Goal: Use online tool/utility: Utilize a website feature to perform a specific function

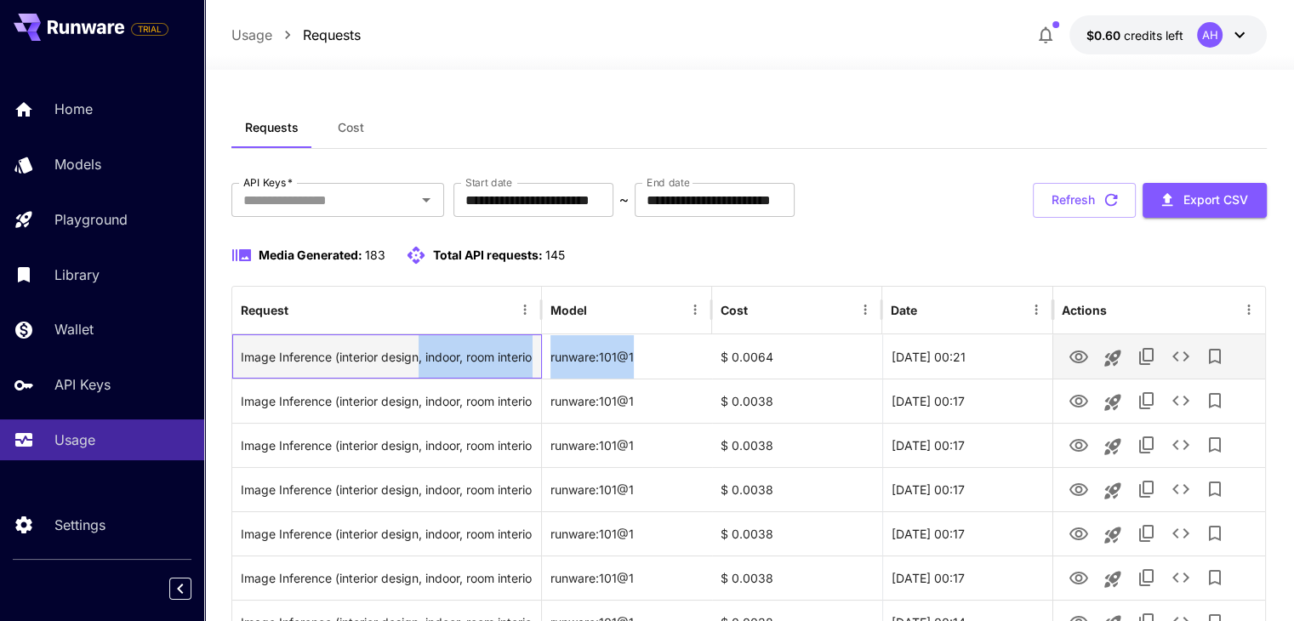
drag, startPoint x: 422, startPoint y: 359, endPoint x: 656, endPoint y: 371, distance: 234.3
click at [656, 371] on div "Image Inference (interior design, indoor, room interior, living room interior) …" at bounding box center [748, 356] width 1033 height 44
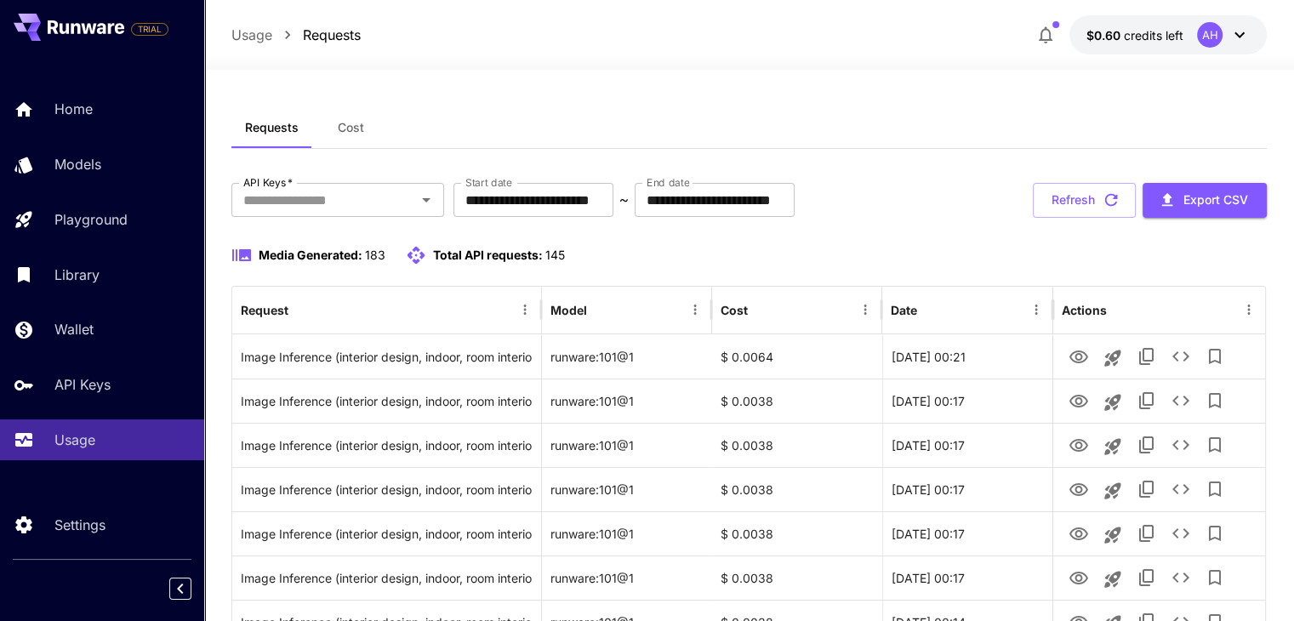
click at [656, 256] on div "Media Generated: 183 Total API requests: 145" at bounding box center [748, 255] width 1035 height 20
click at [569, 256] on div "Media Generated: 183 Total API requests: 145" at bounding box center [748, 255] width 1035 height 20
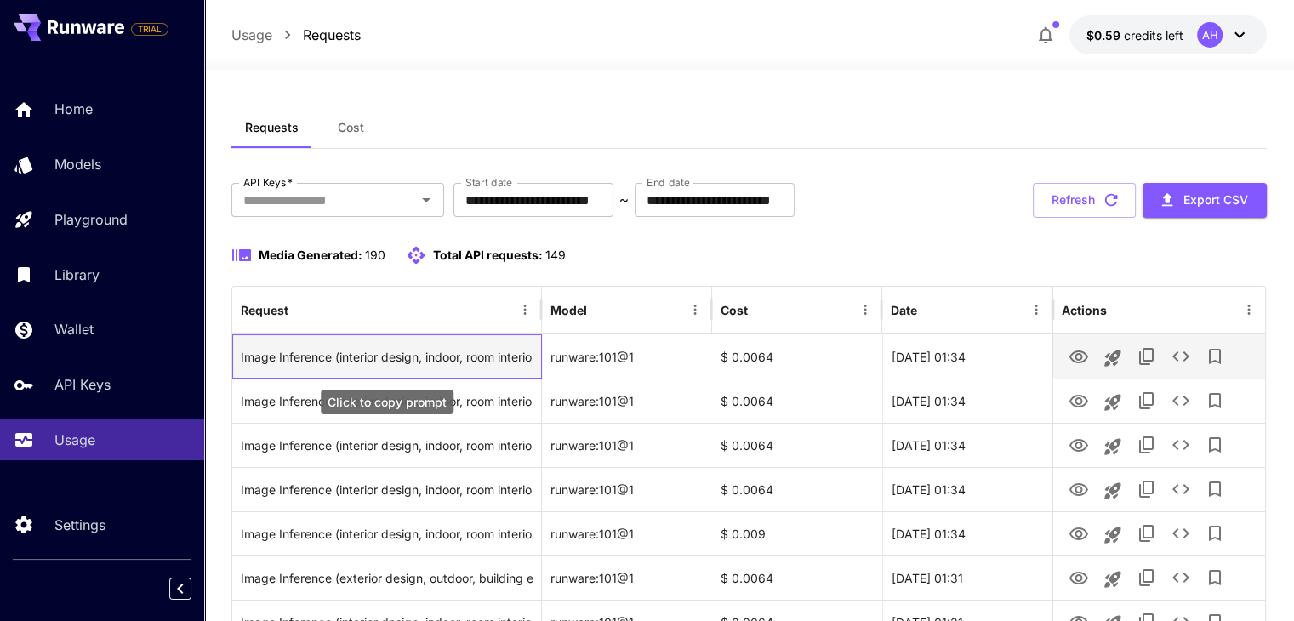
click at [412, 355] on div "Image Inference (interior design, indoor, room interior, living room interior)" at bounding box center [387, 356] width 292 height 43
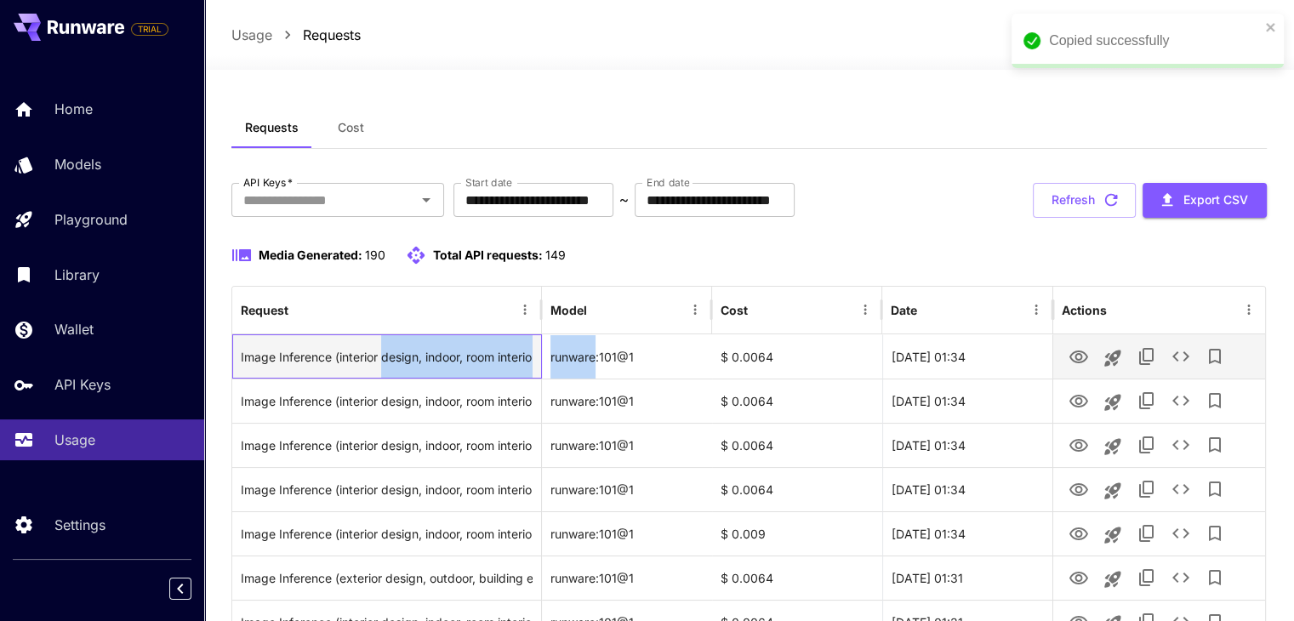
drag, startPoint x: 412, startPoint y: 355, endPoint x: 514, endPoint y: 356, distance: 102.1
click at [557, 358] on div "Image Inference (interior design, indoor, room interior, living room interior) …" at bounding box center [748, 356] width 1033 height 44
click at [470, 356] on div "Image Inference (interior design, indoor, room interior, living room interior)" at bounding box center [387, 356] width 292 height 43
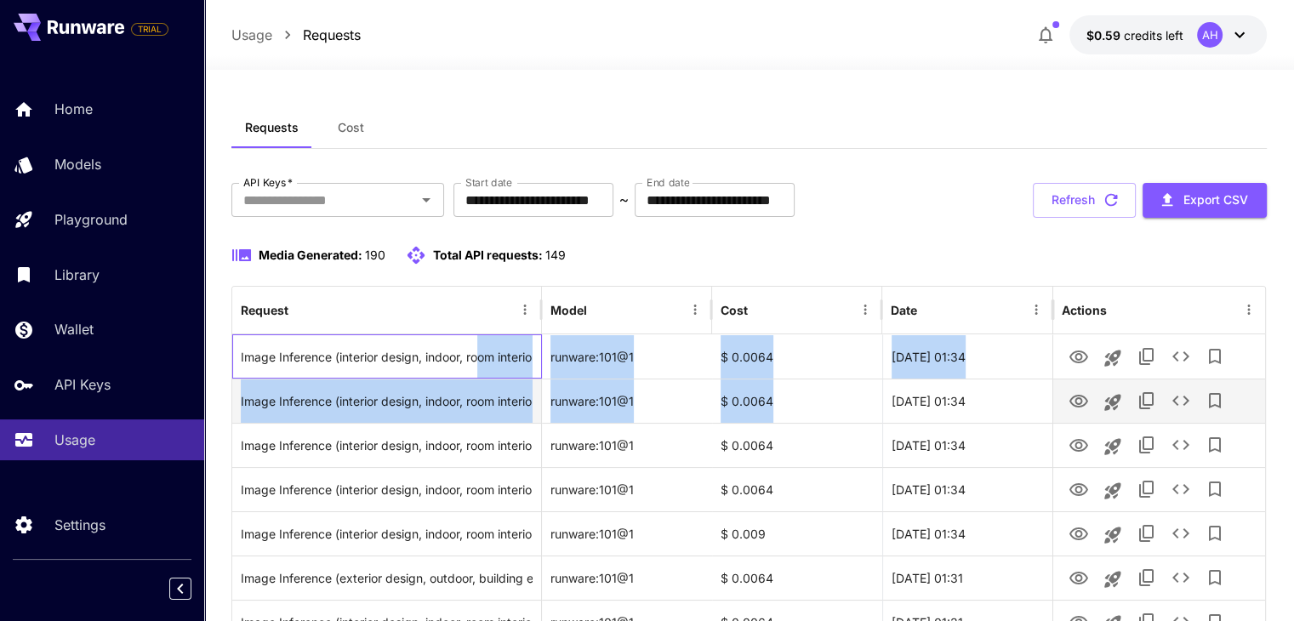
drag, startPoint x: 479, startPoint y: 353, endPoint x: 705, endPoint y: 401, distance: 231.3
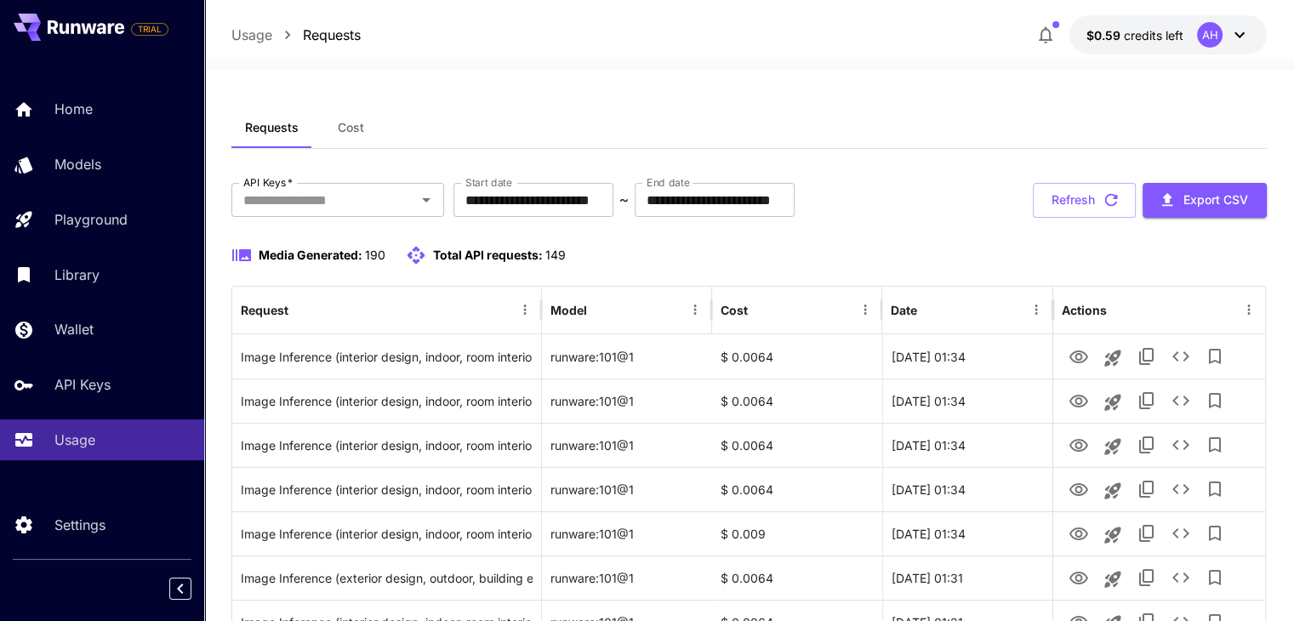
click at [676, 270] on div "Media Generated: 190 Total API requests: 149" at bounding box center [748, 265] width 1035 height 41
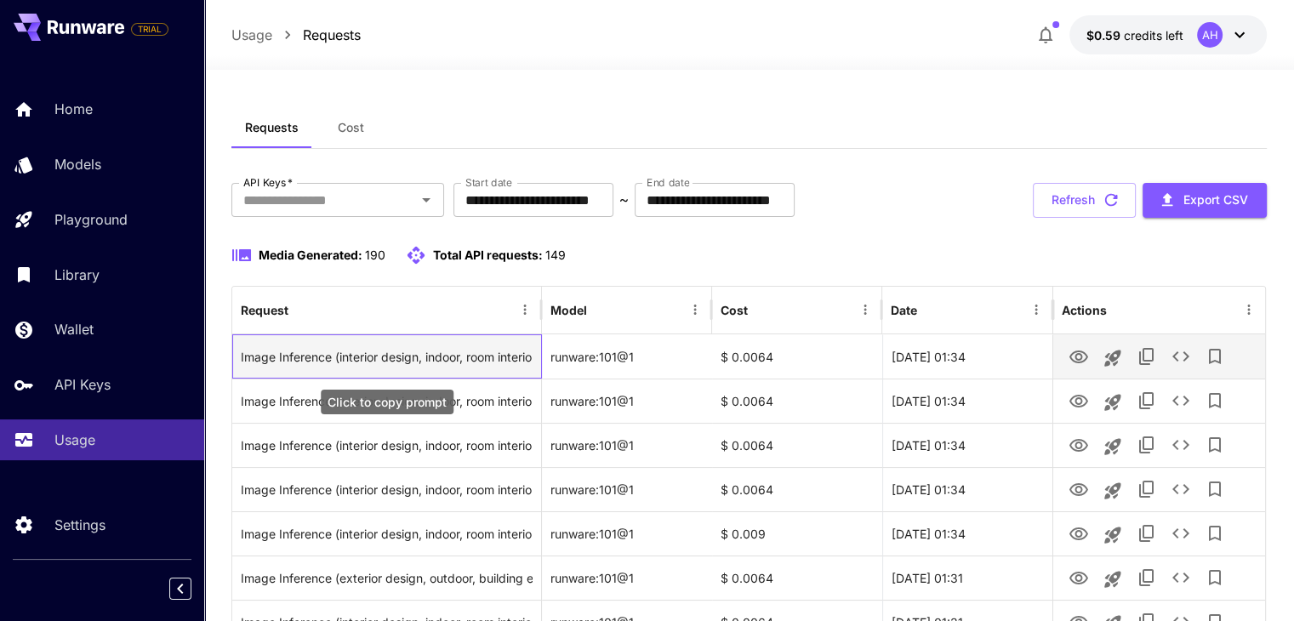
click at [350, 351] on div "Image Inference (interior design, indoor, room interior, living room interior)" at bounding box center [387, 356] width 292 height 43
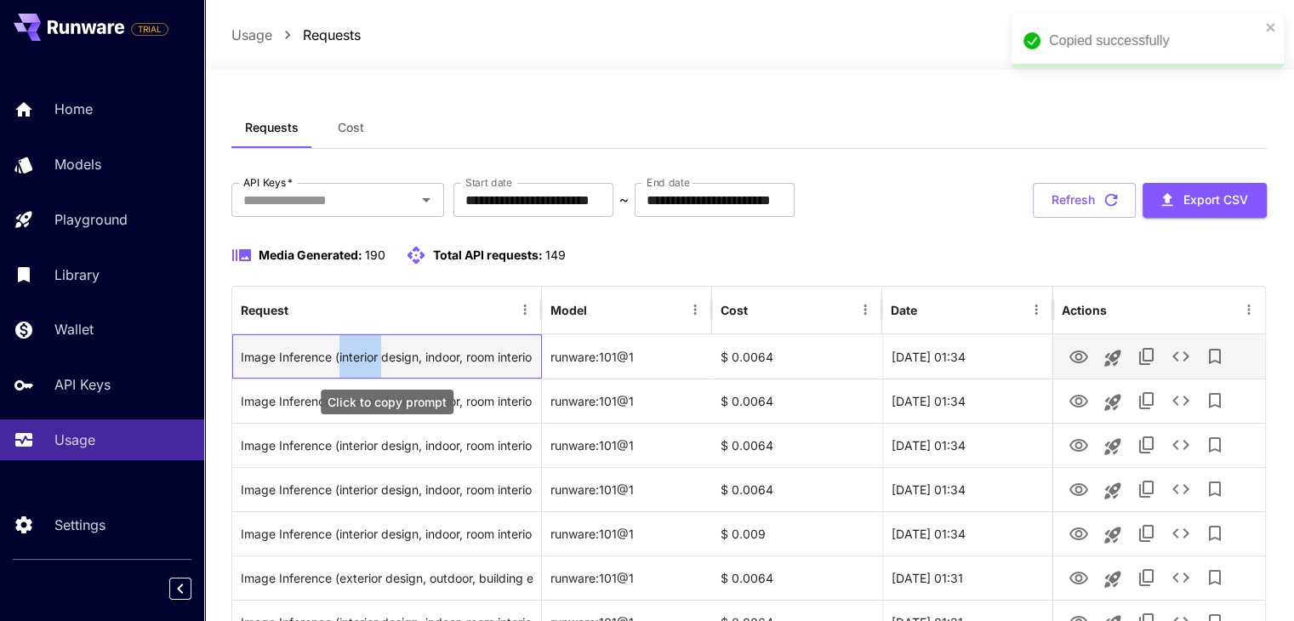
click at [350, 351] on div "Image Inference (interior design, indoor, room interior, living room interior)" at bounding box center [387, 356] width 292 height 43
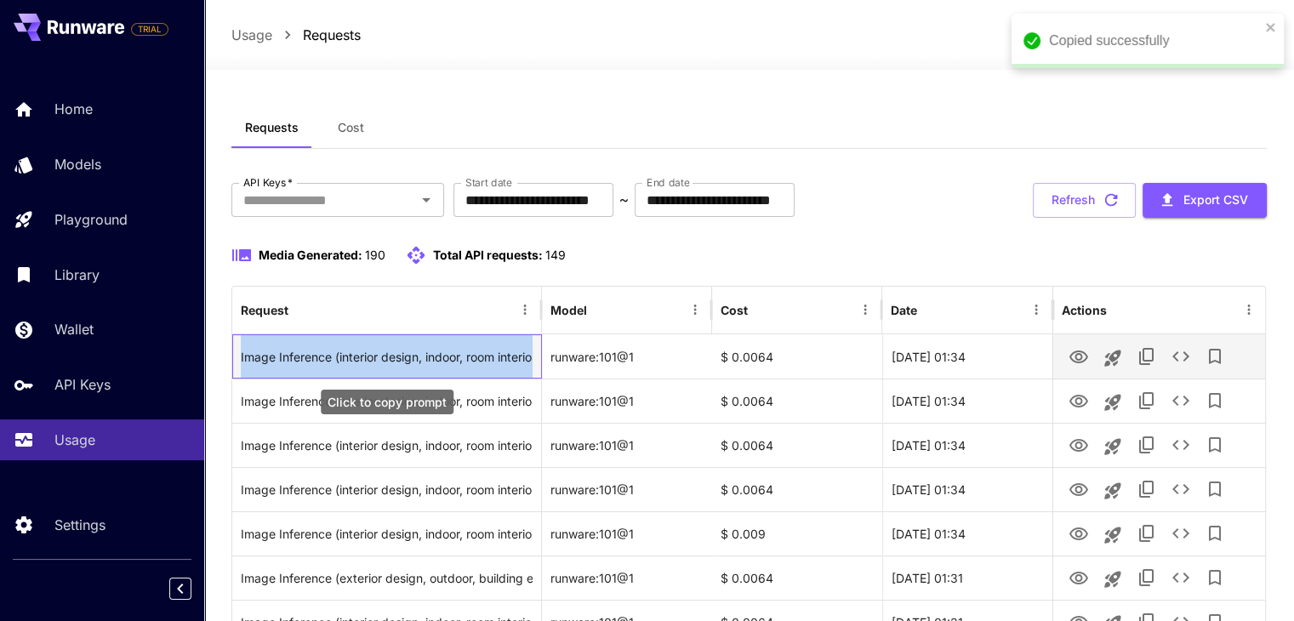
click at [350, 351] on div "Image Inference (interior design, indoor, room interior, living room interior)" at bounding box center [387, 356] width 292 height 43
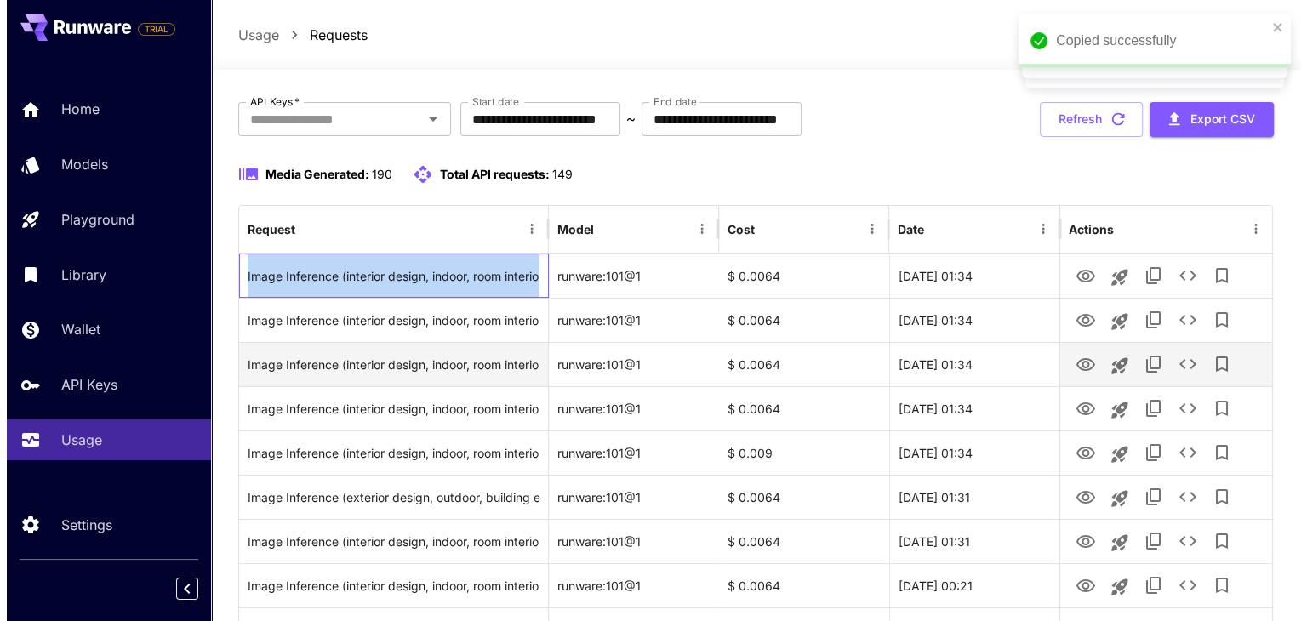
scroll to position [85, 0]
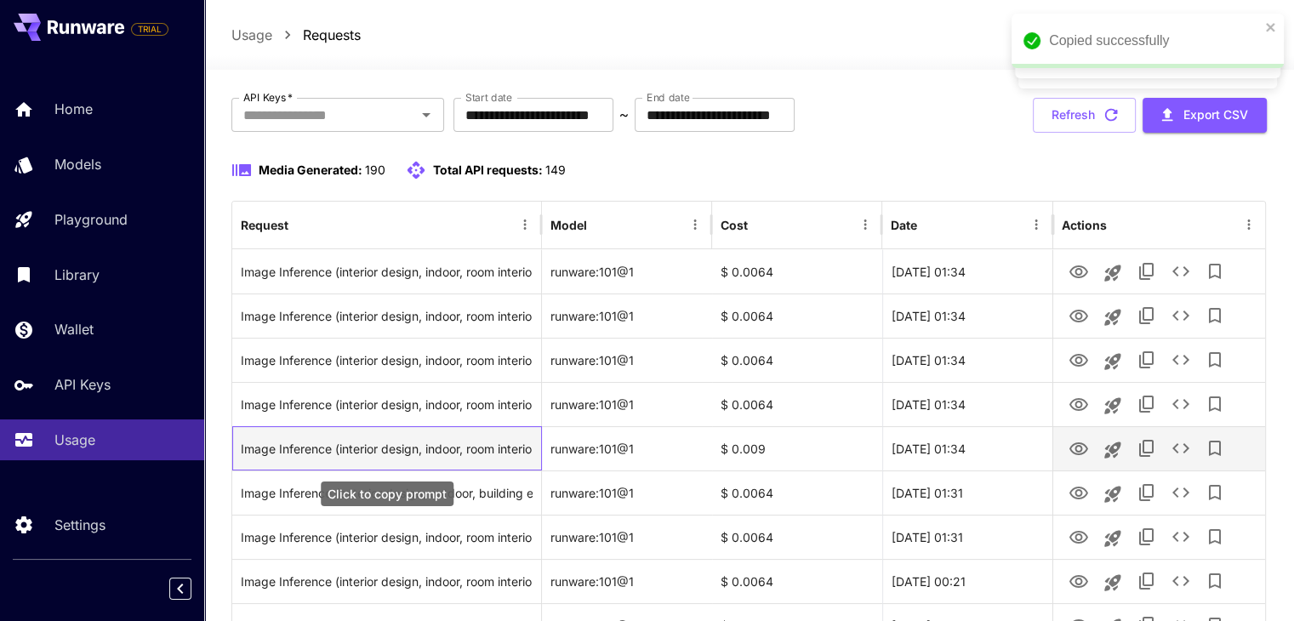
click at [509, 450] on div "Image Inference (interior design, indoor, room interior, living room interior)" at bounding box center [387, 448] width 292 height 43
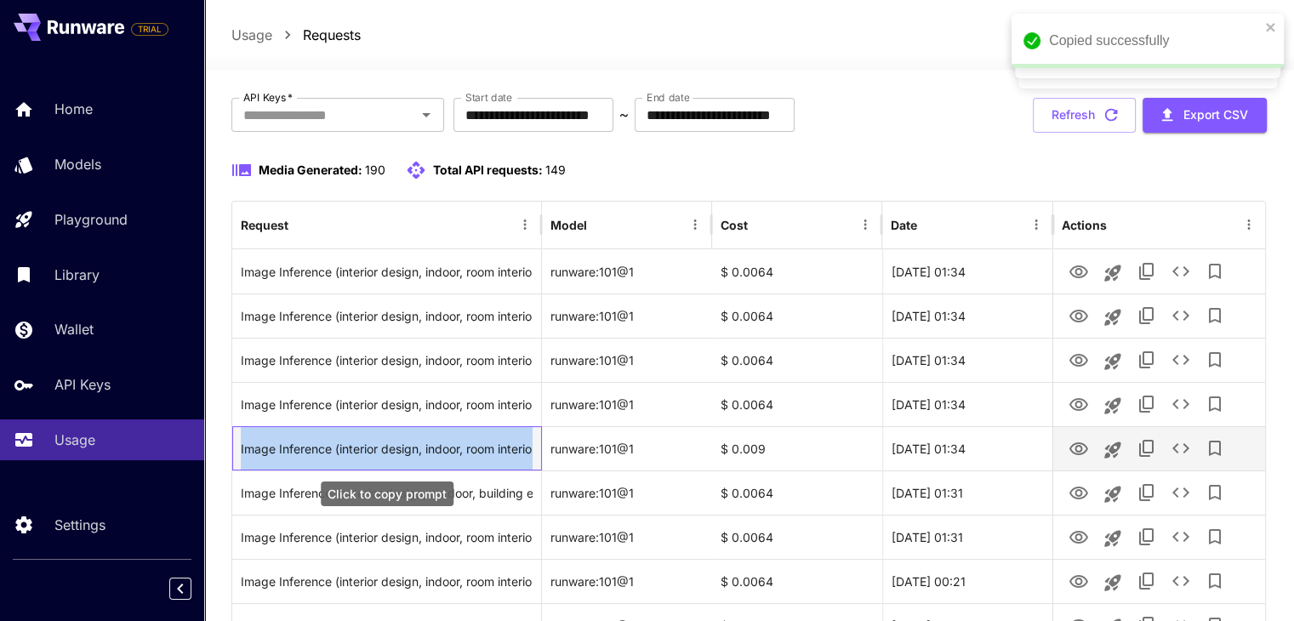
click at [509, 450] on div "Image Inference (interior design, indoor, room interior, living room interior)" at bounding box center [387, 448] width 292 height 43
copy div "Image Inference (interior design, indoor, room interior, living room interior)"
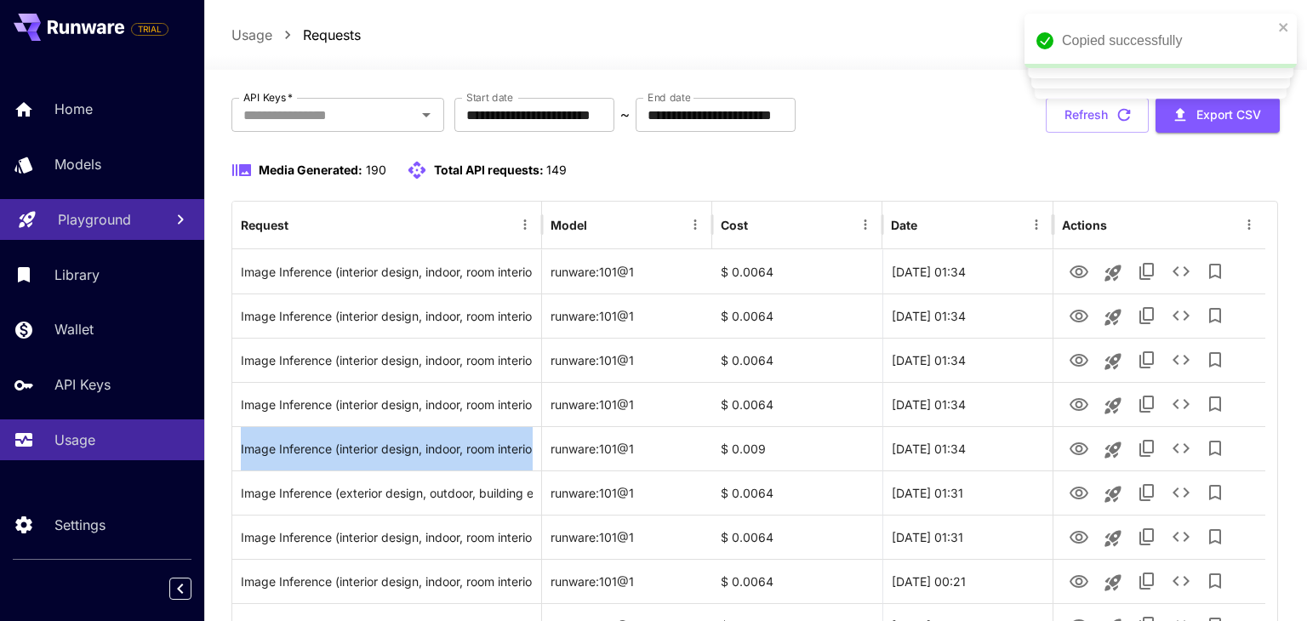
drag, startPoint x: 75, startPoint y: 458, endPoint x: 53, endPoint y: 216, distance: 242.6
click at [41, 216] on link "Playground" at bounding box center [102, 220] width 204 height 42
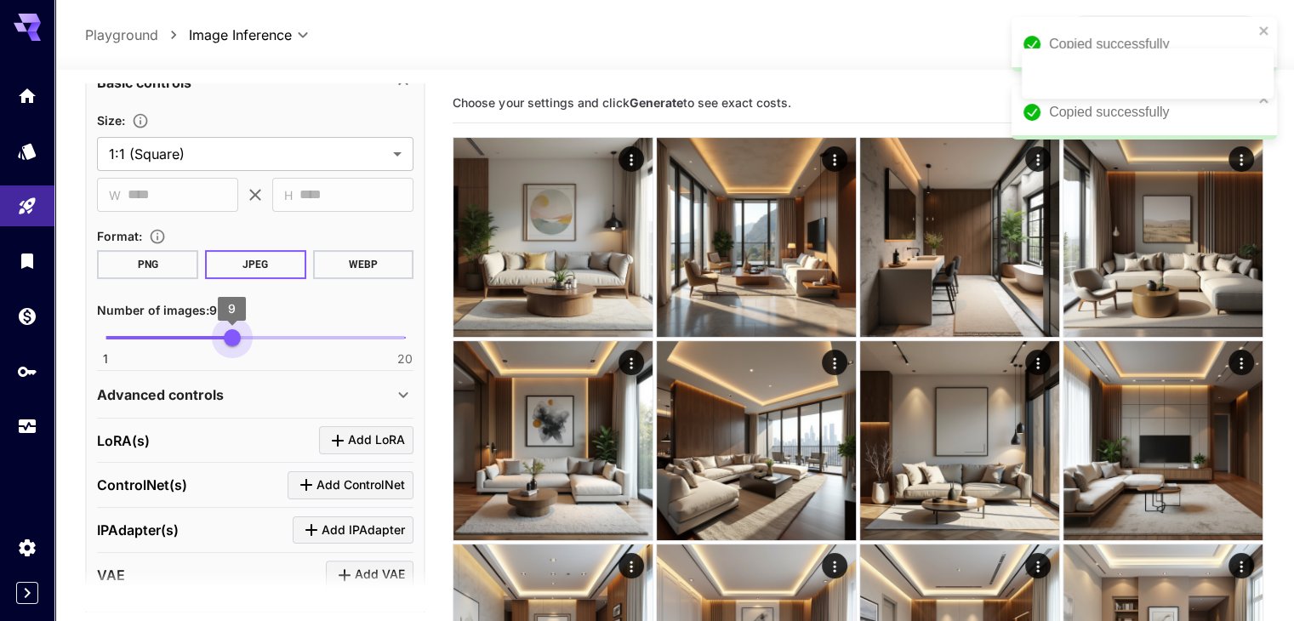
scroll to position [340, 0]
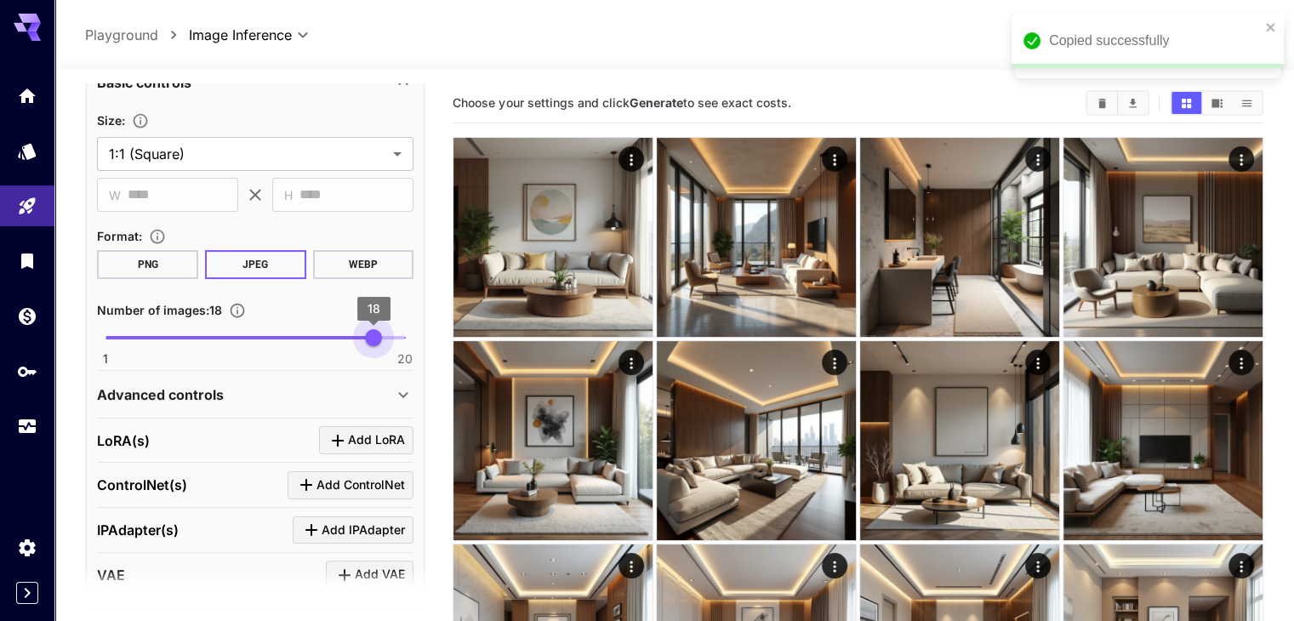
type input "**"
drag, startPoint x: 128, startPoint y: 328, endPoint x: 378, endPoint y: 338, distance: 250.3
click at [381, 338] on span "18" at bounding box center [373, 337] width 17 height 17
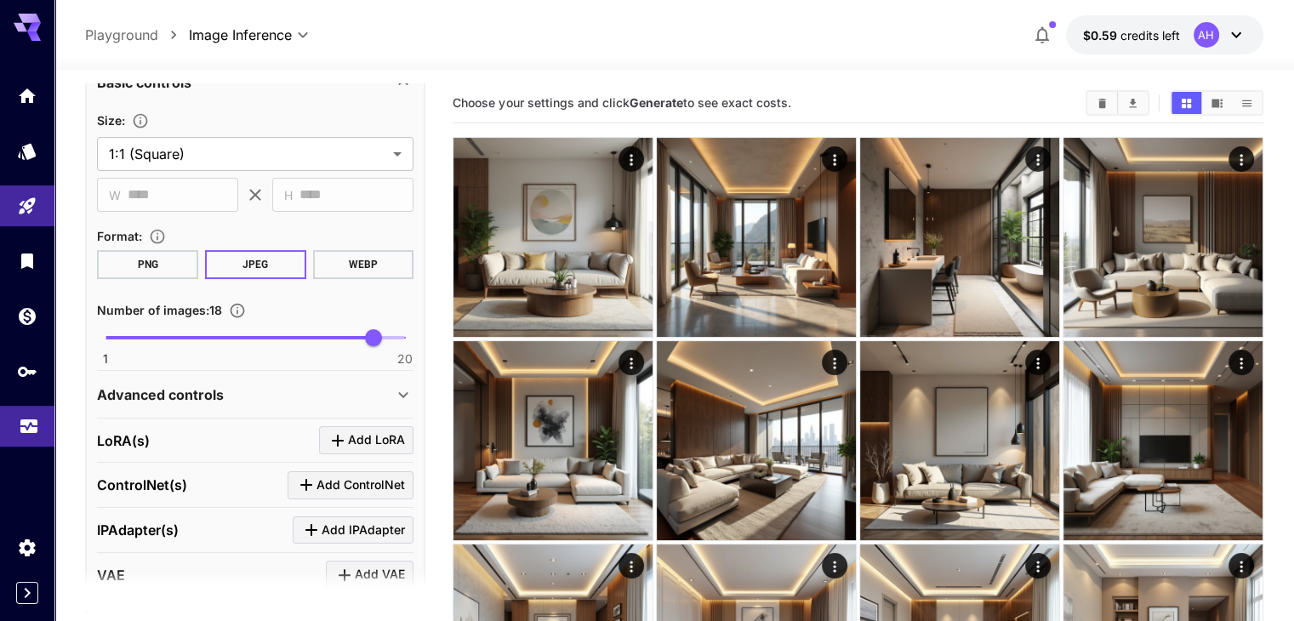
click at [37, 442] on link at bounding box center [27, 427] width 54 height 42
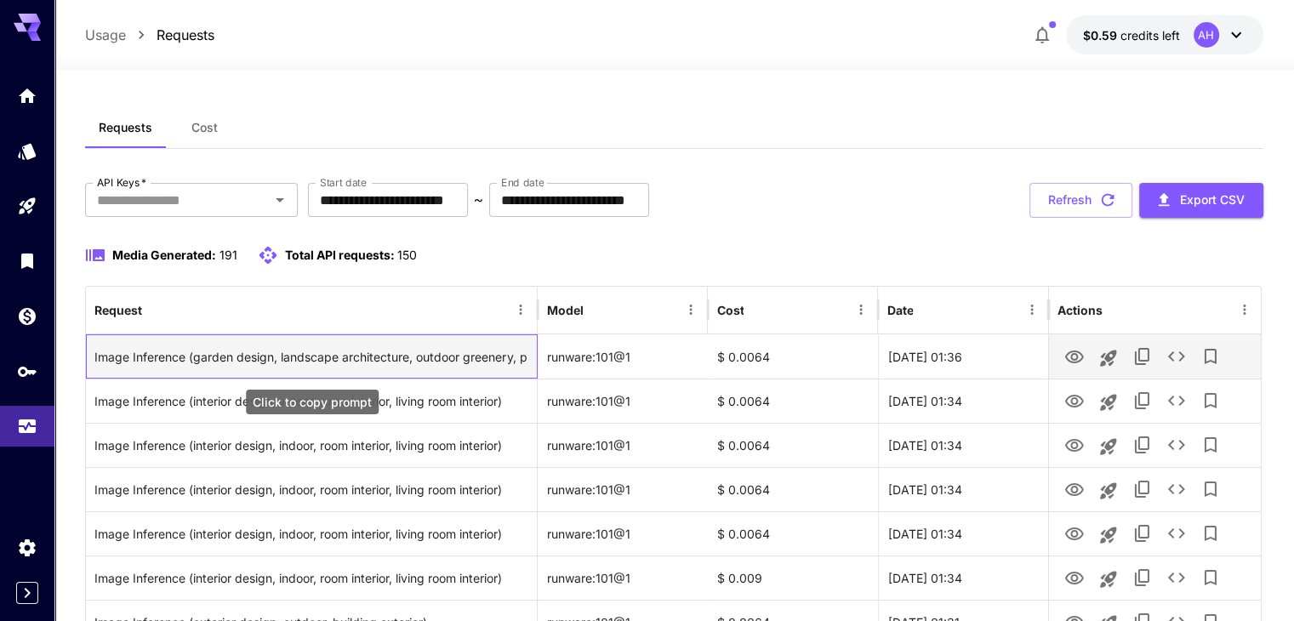
click at [460, 359] on div "Image Inference (garden design, landscape architecture, outdoor greenery, plant…" at bounding box center [311, 356] width 434 height 43
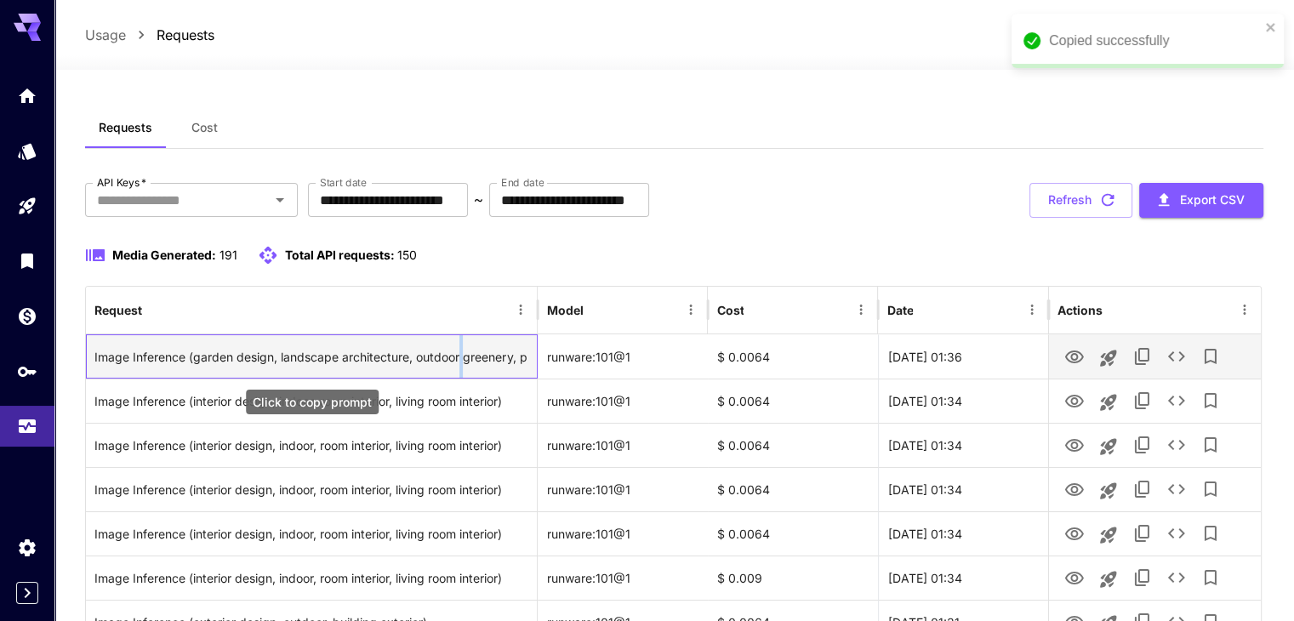
click at [460, 359] on div "Image Inference (garden design, landscape architecture, outdoor greenery, plant…" at bounding box center [311, 356] width 434 height 43
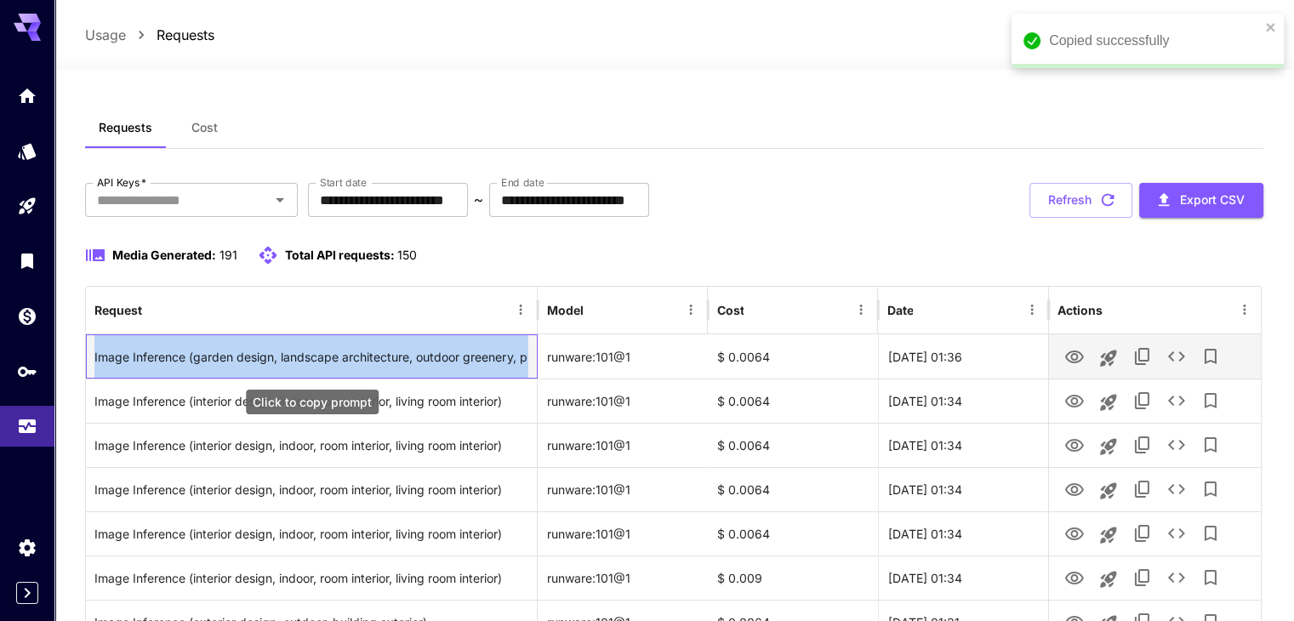
click at [460, 359] on div "Image Inference (garden design, landscape architecture, outdoor greenery, plant…" at bounding box center [311, 356] width 434 height 43
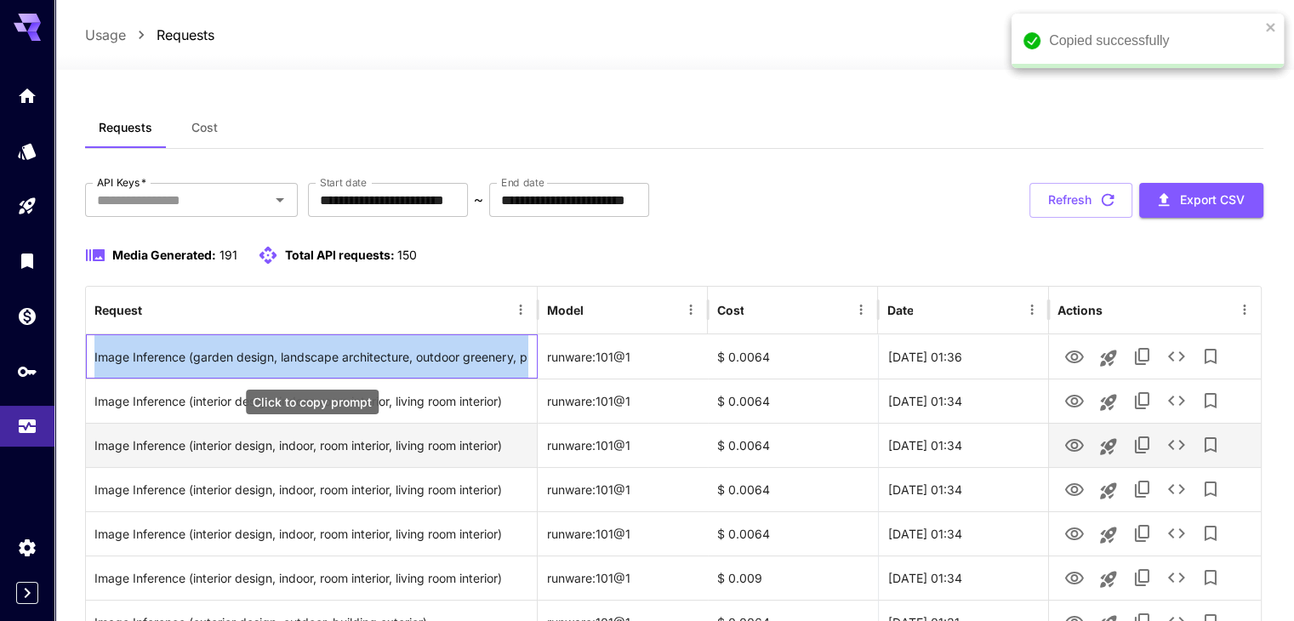
copy div "Image Inference (garden design, landscape architecture, outdoor greenery, plant…"
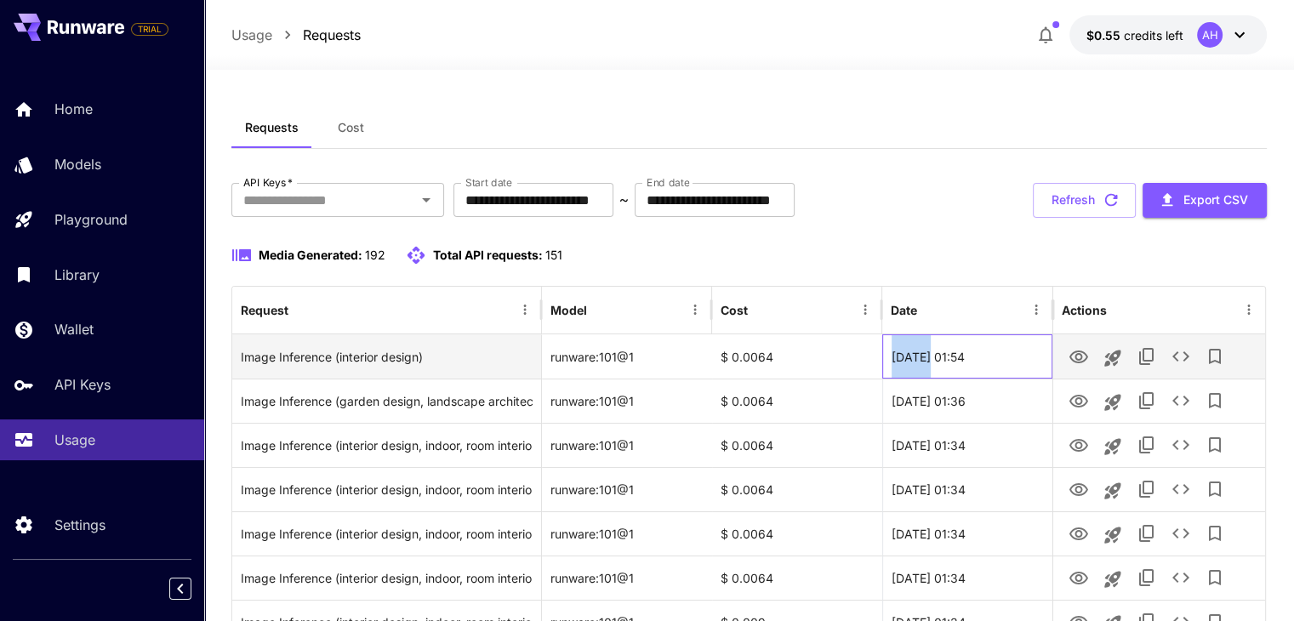
drag, startPoint x: 927, startPoint y: 352, endPoint x: 890, endPoint y: 355, distance: 36.7
click at [890, 355] on div "[DATE] 01:54" at bounding box center [967, 356] width 170 height 44
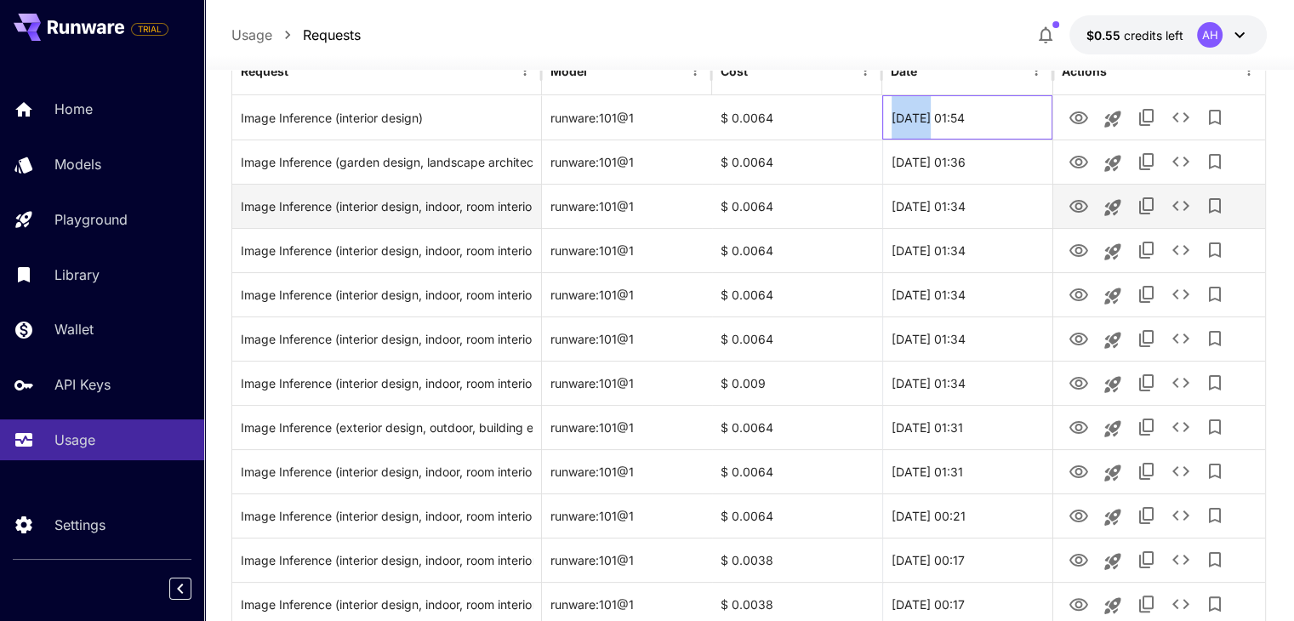
scroll to position [510, 0]
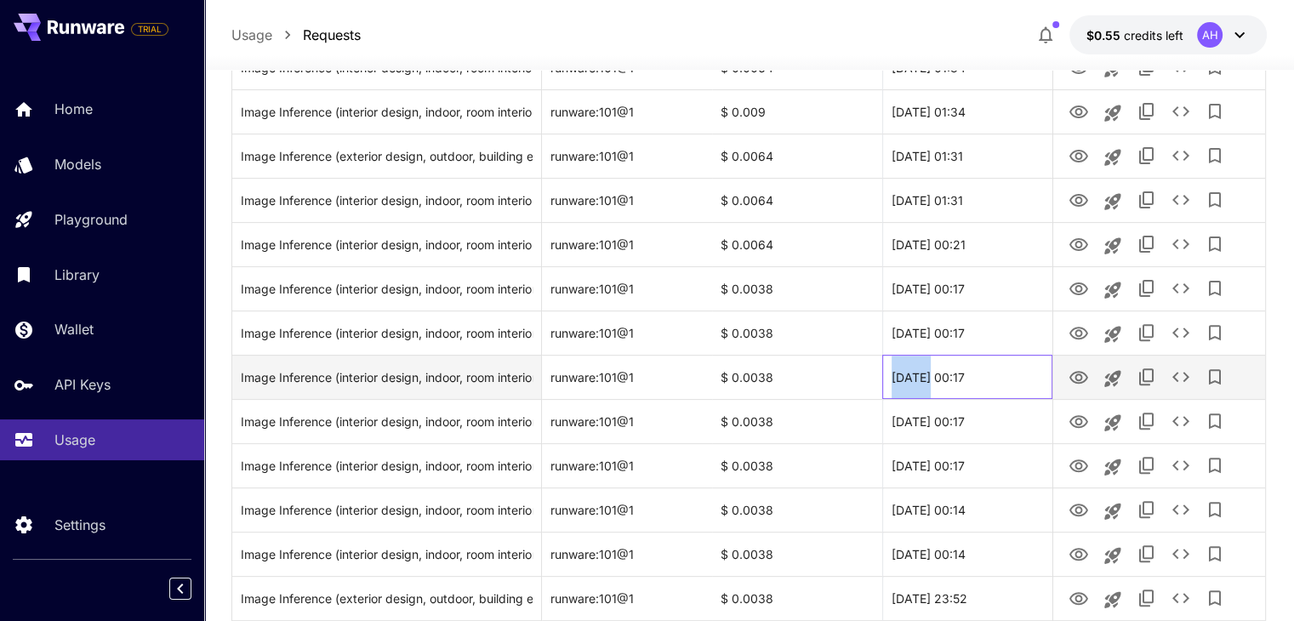
drag, startPoint x: 932, startPoint y: 376, endPoint x: 885, endPoint y: 376, distance: 47.6
click at [885, 376] on div "[DATE] 00:17" at bounding box center [967, 377] width 170 height 44
click at [961, 375] on div "[DATE] 00:17" at bounding box center [967, 377] width 170 height 44
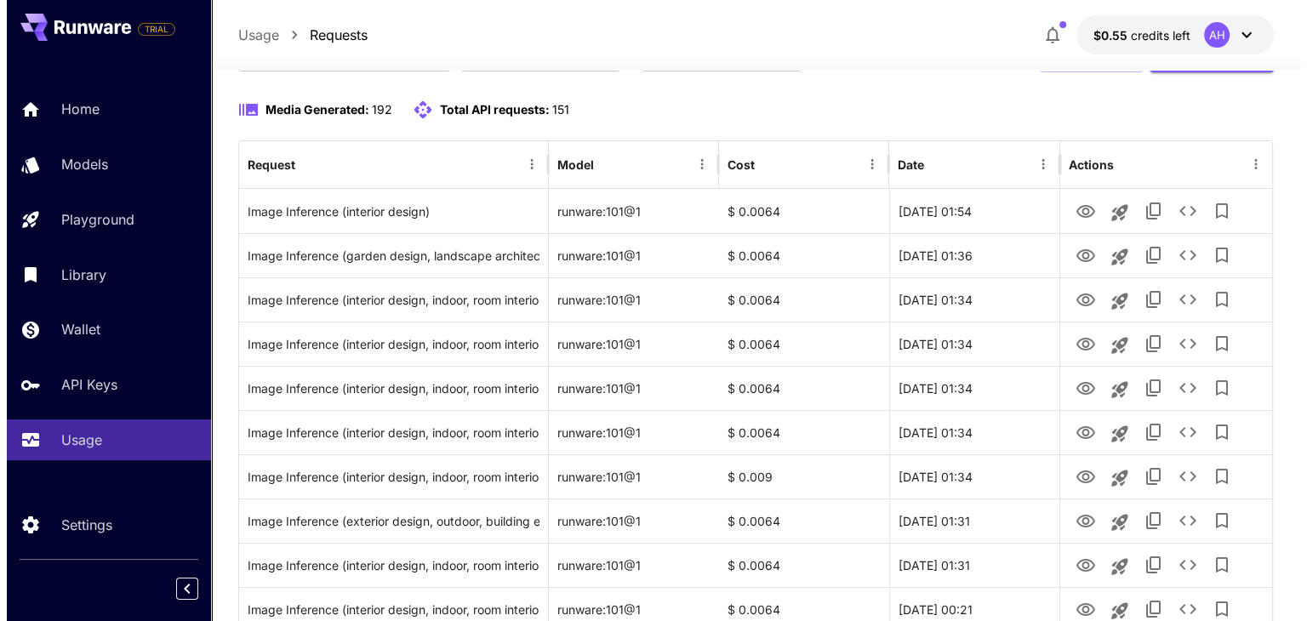
scroll to position [85, 0]
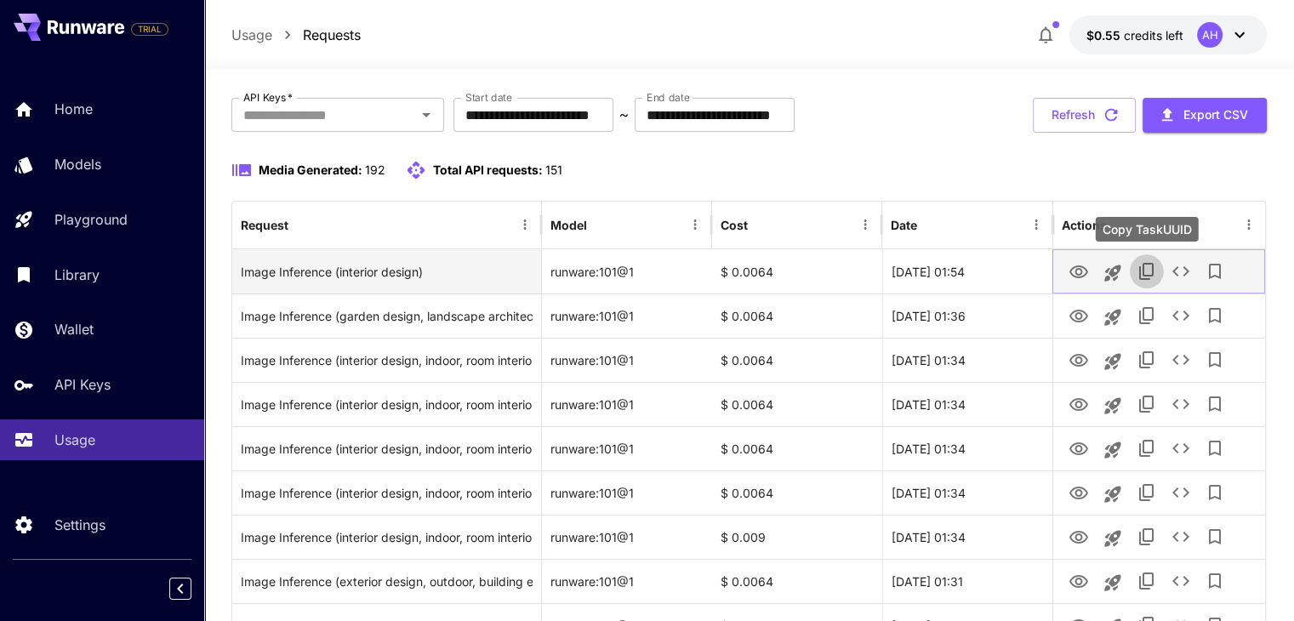
click at [1152, 277] on icon "Copy TaskUUID" at bounding box center [1147, 271] width 20 height 20
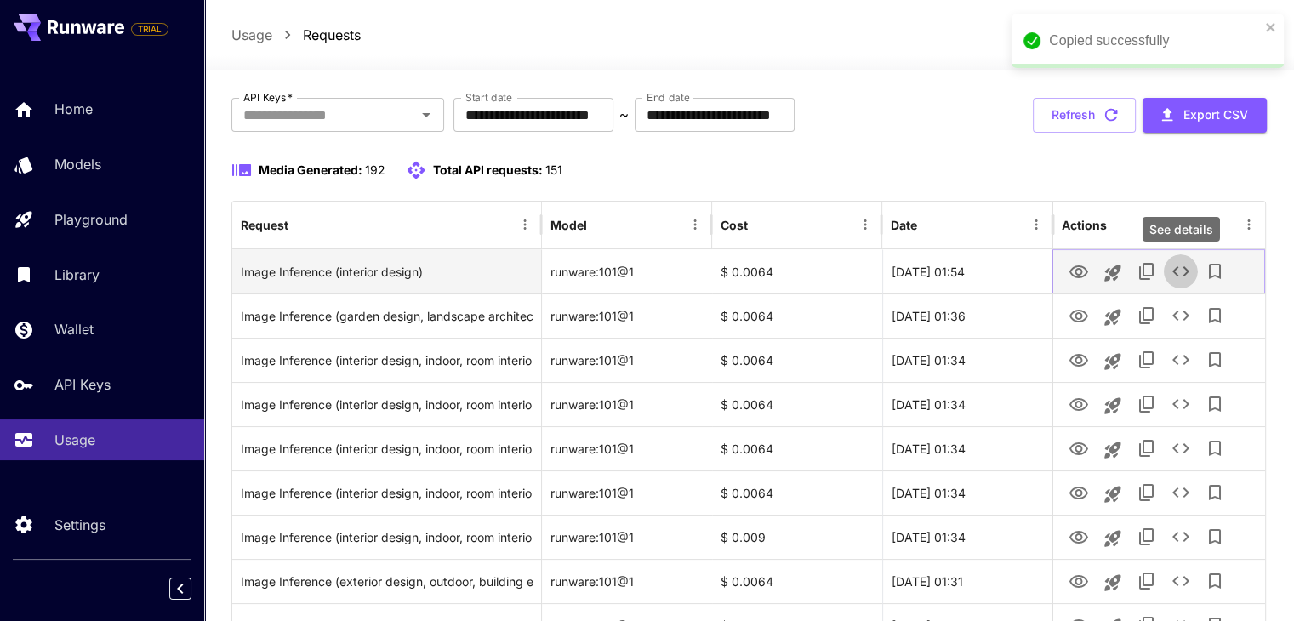
click at [1177, 268] on icon "See details" at bounding box center [1181, 271] width 20 height 20
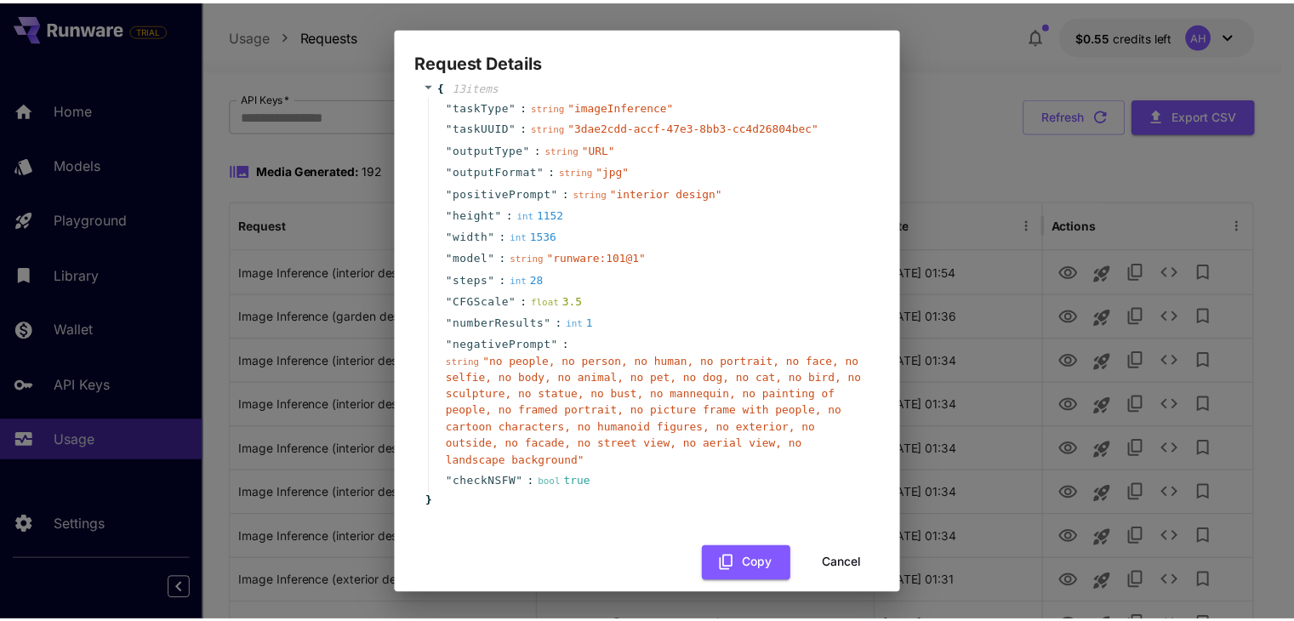
scroll to position [29, 0]
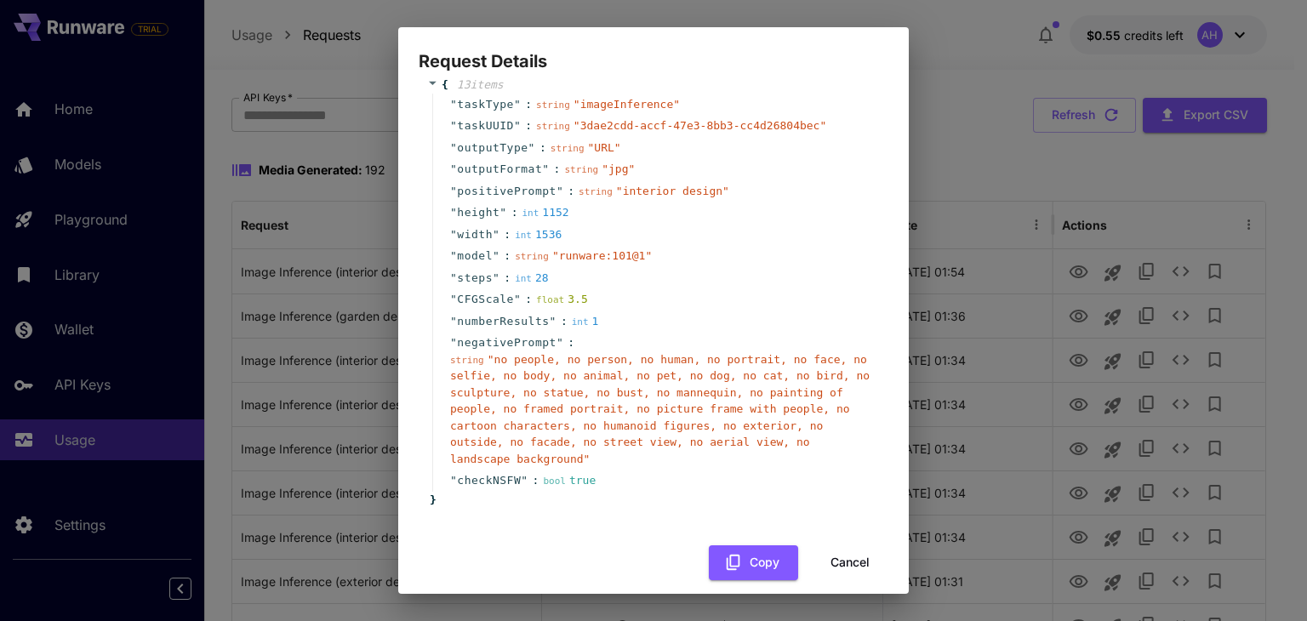
click at [766, 413] on span "" no people, no person, no human, no portrait, no face, no selfie, no body, no …" at bounding box center [659, 409] width 419 height 112
click at [1062, 389] on div "Request Details { 13 item s " taskType " : string " imageInference " " taskUUID…" at bounding box center [653, 310] width 1307 height 621
click at [840, 545] on button "Cancel" at bounding box center [850, 562] width 77 height 35
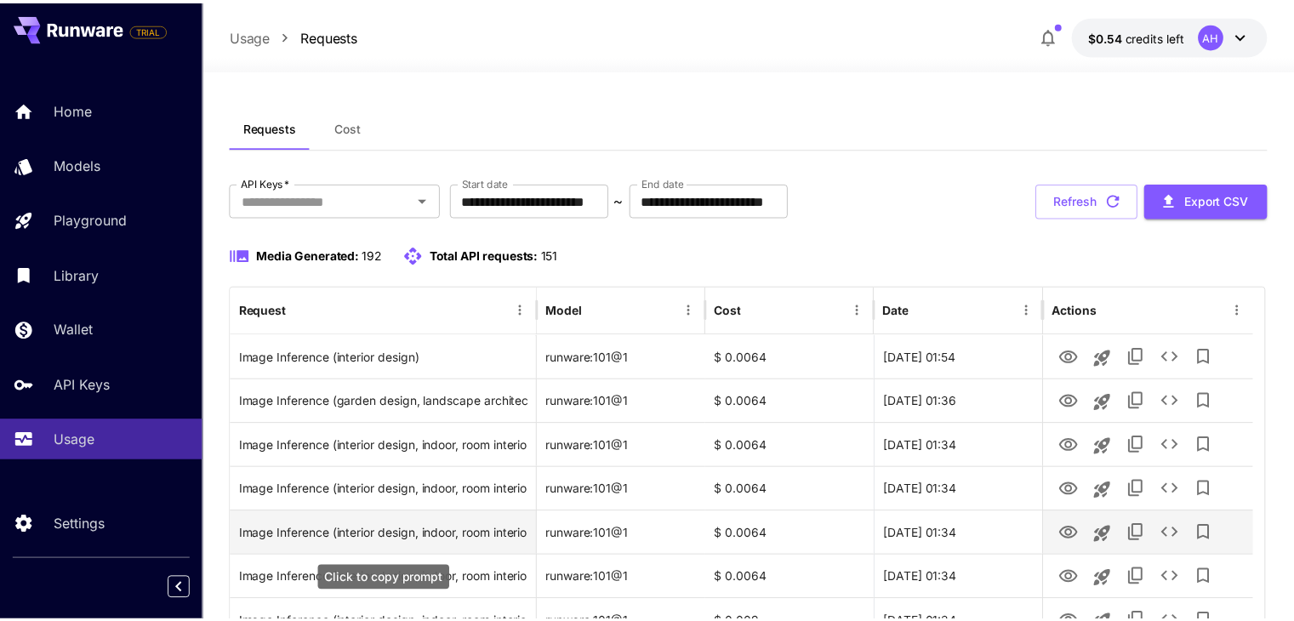
scroll to position [85, 0]
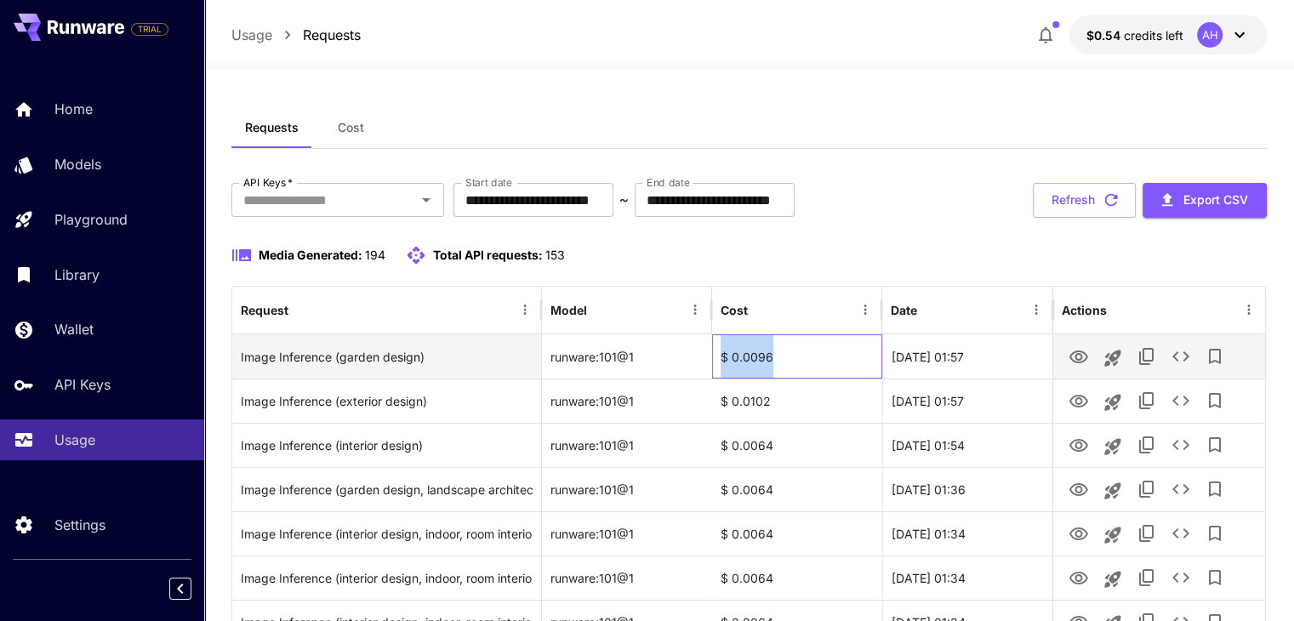
drag, startPoint x: 783, startPoint y: 355, endPoint x: 629, endPoint y: 374, distance: 155.2
click at [710, 362] on div "Image Inference (garden design) runware:101@1 $ 0.0096 [DATE] 01:57" at bounding box center [748, 356] width 1033 height 44
click at [641, 362] on div "runware:101@1" at bounding box center [627, 356] width 170 height 44
click at [646, 358] on div "runware:101@1" at bounding box center [627, 356] width 170 height 44
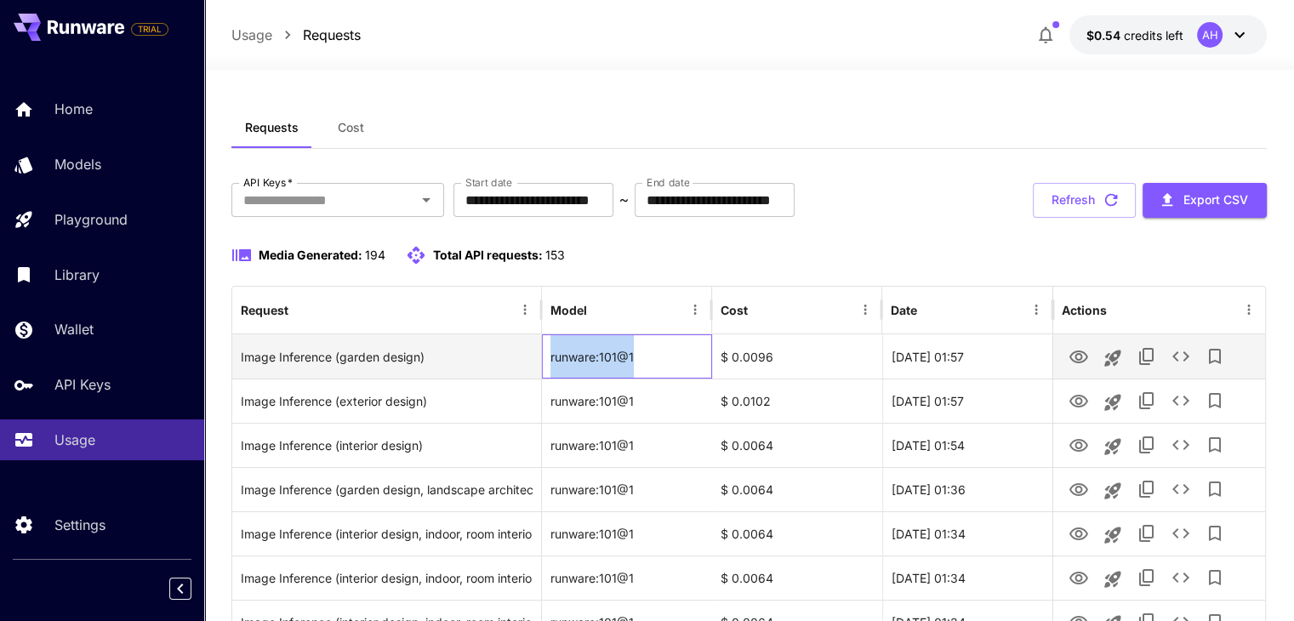
click at [646, 358] on div "runware:101@1" at bounding box center [627, 356] width 170 height 44
click at [1188, 363] on icon "See details" at bounding box center [1181, 356] width 20 height 20
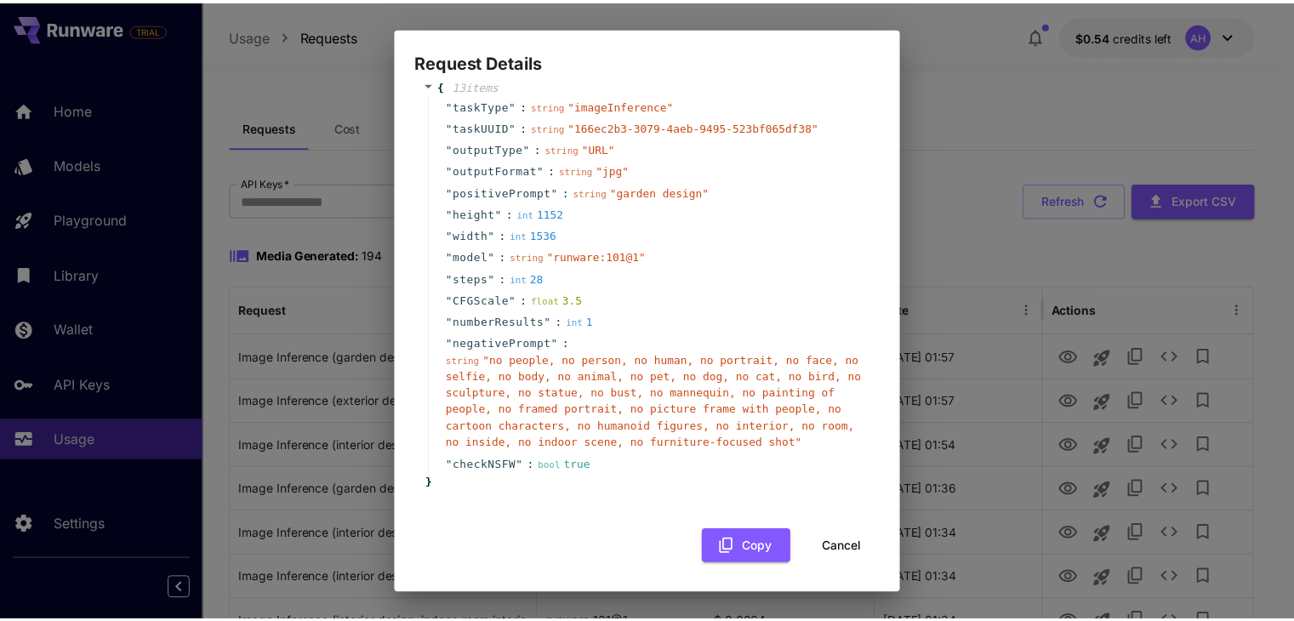
scroll to position [29, 0]
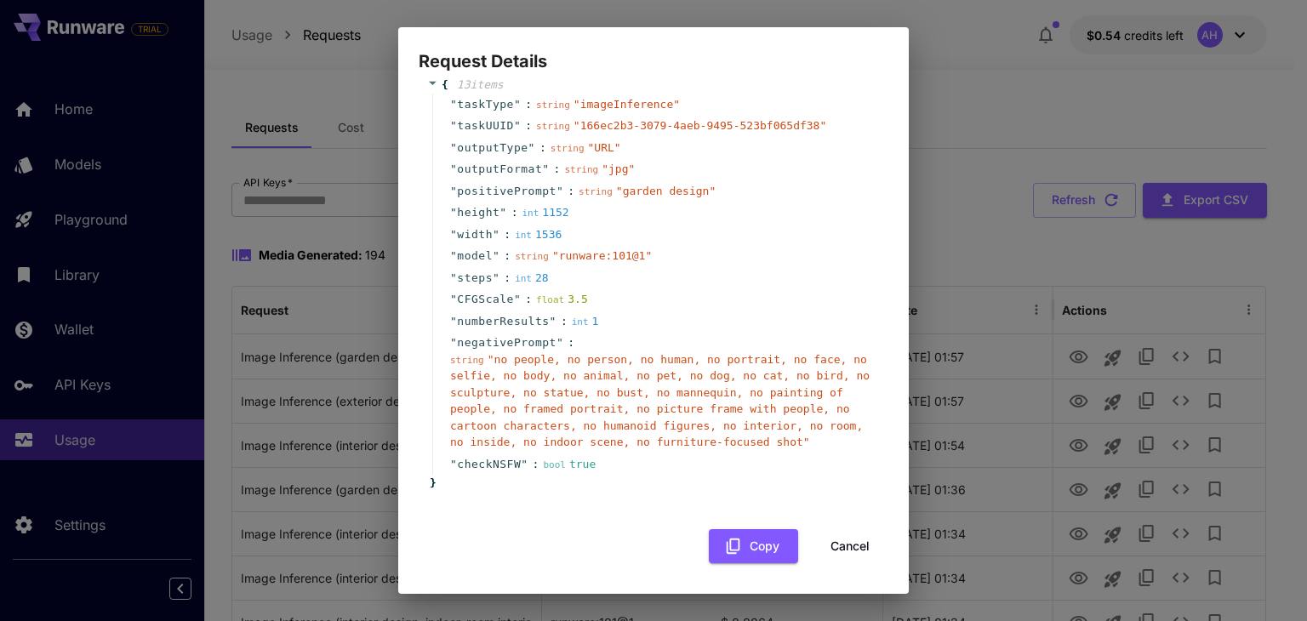
click at [364, 123] on div "Request Details { 13 item s " taskType " : string " imageInference " " taskUUID…" at bounding box center [653, 310] width 1307 height 621
click at [852, 540] on button "Cancel" at bounding box center [850, 546] width 77 height 35
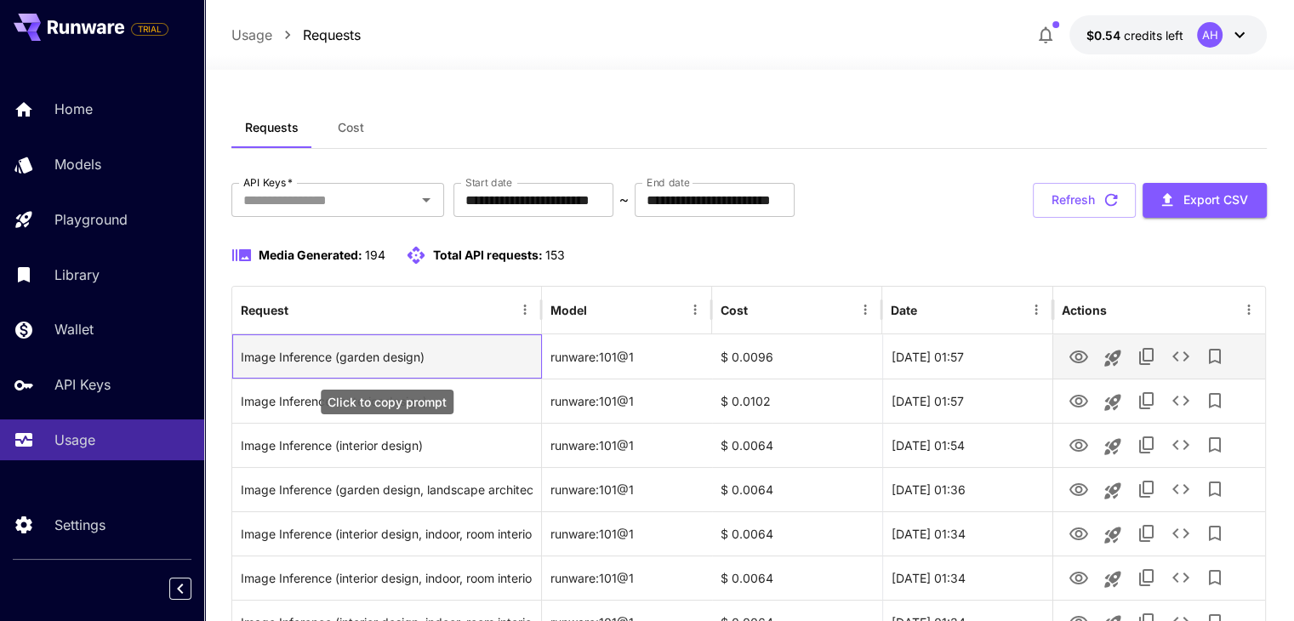
click at [385, 356] on div "Image Inference (garden design)" at bounding box center [387, 356] width 292 height 43
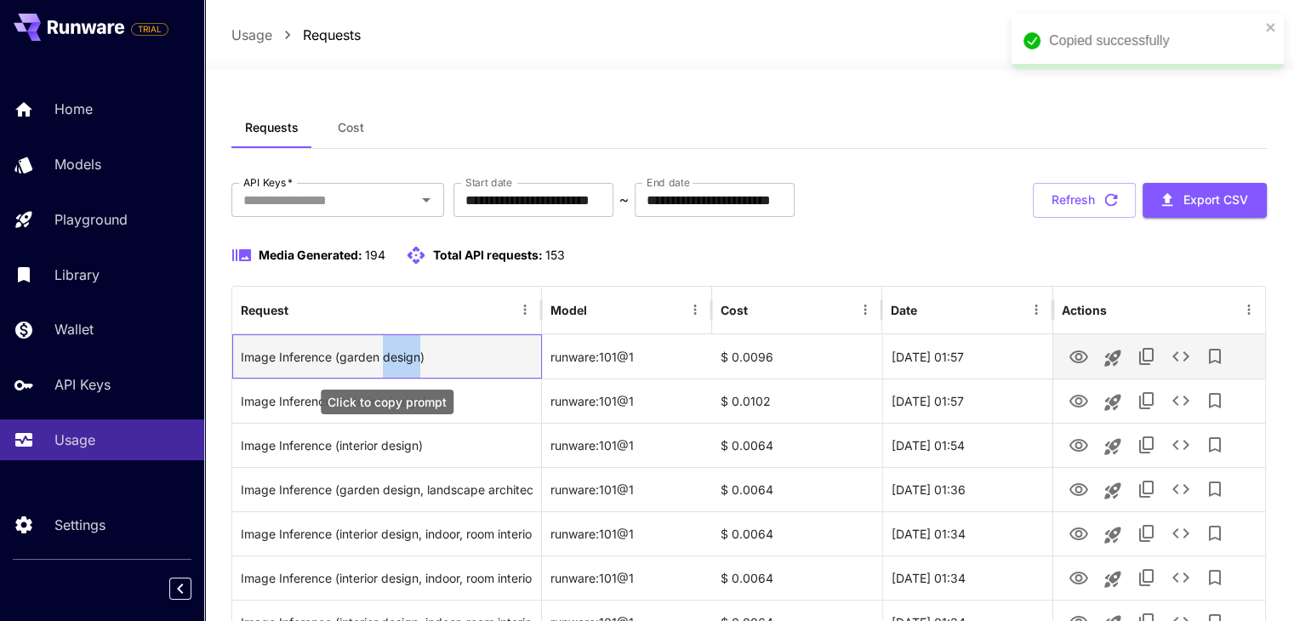
click at [385, 356] on div "Image Inference (garden design)" at bounding box center [387, 356] width 292 height 43
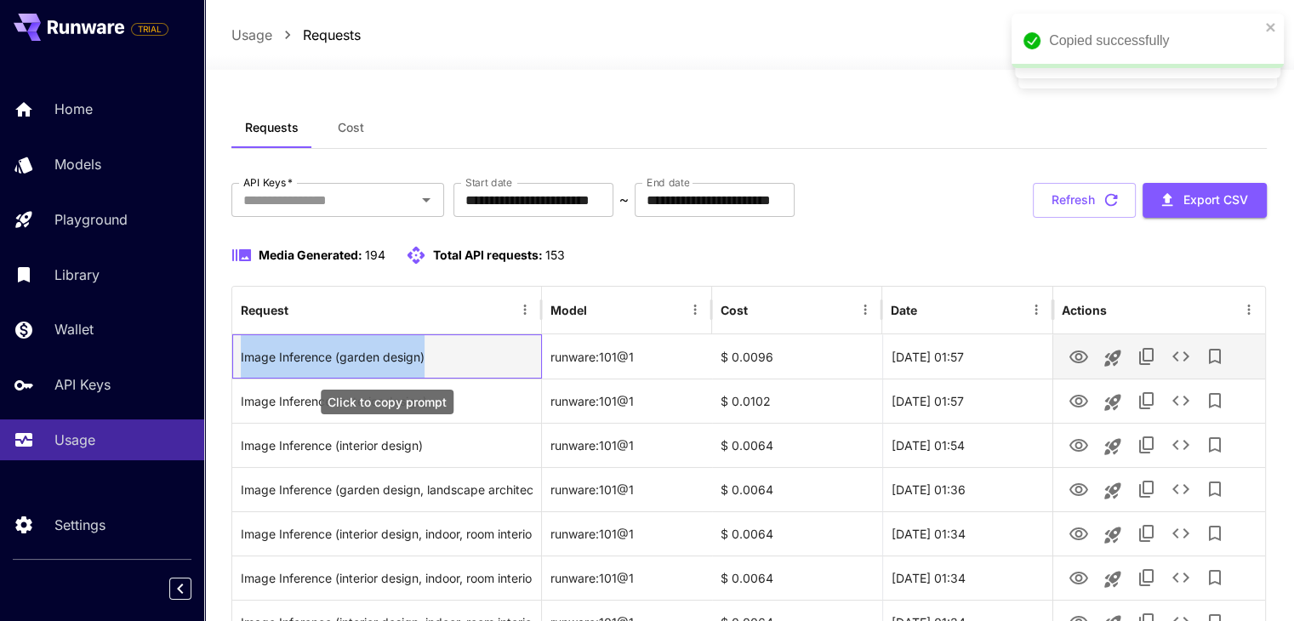
click at [419, 351] on div "Image Inference (garden design)" at bounding box center [387, 356] width 292 height 43
drag, startPoint x: 403, startPoint y: 357, endPoint x: 342, endPoint y: 358, distance: 61.3
click at [342, 358] on div "Image Inference (garden design)" at bounding box center [387, 356] width 292 height 43
copy div "garden design"
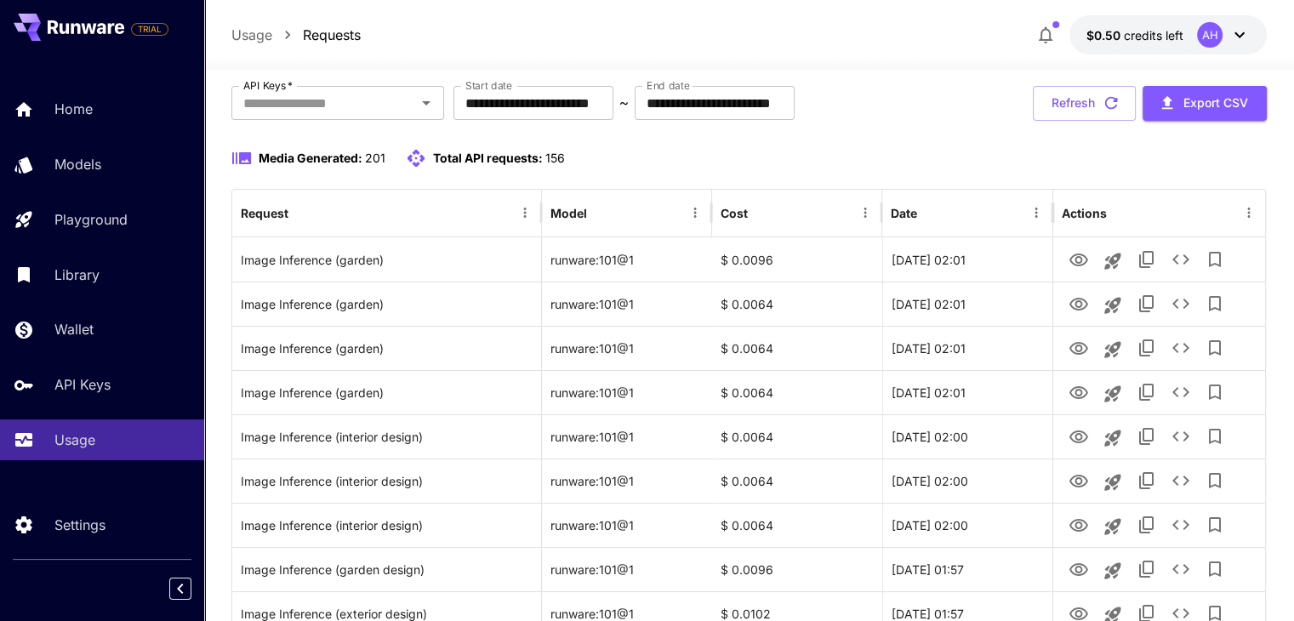
scroll to position [85, 0]
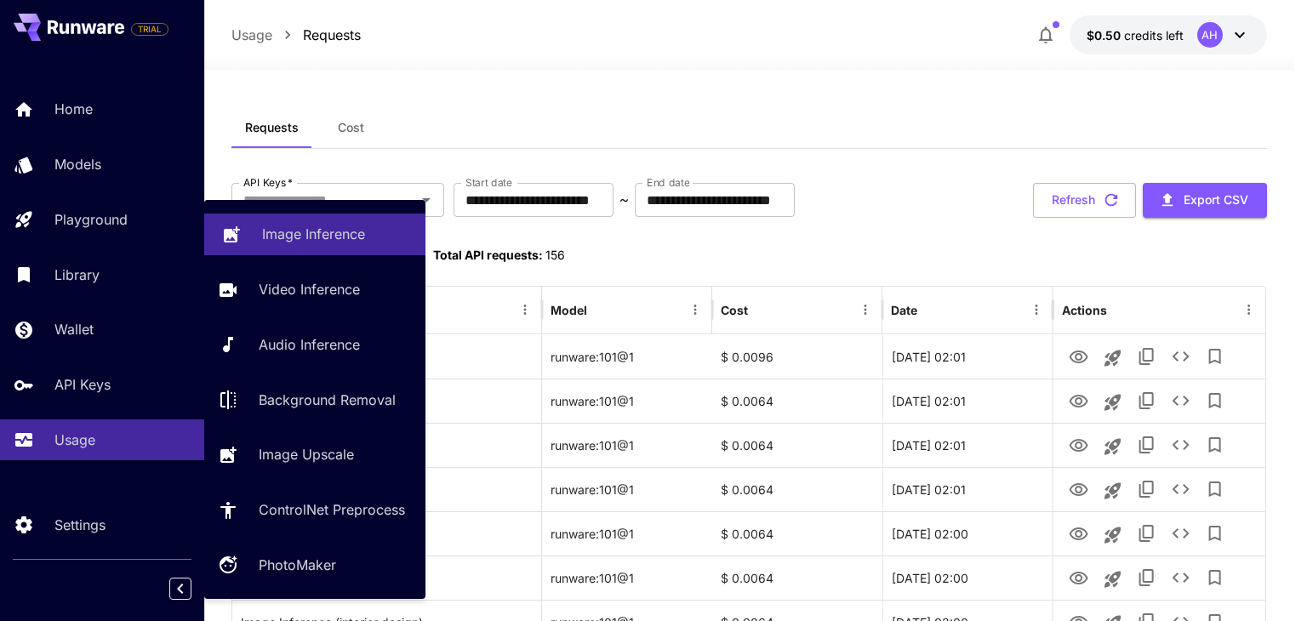
click at [310, 247] on link "Image Inference" at bounding box center [314, 235] width 221 height 42
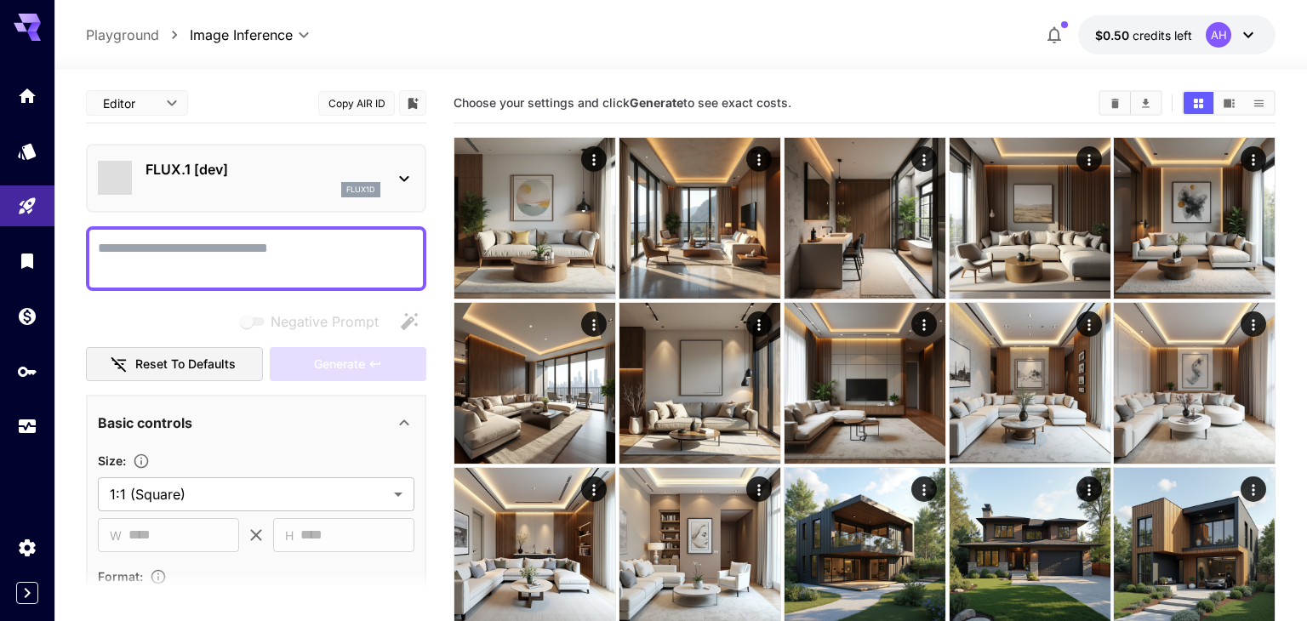
type input "**********"
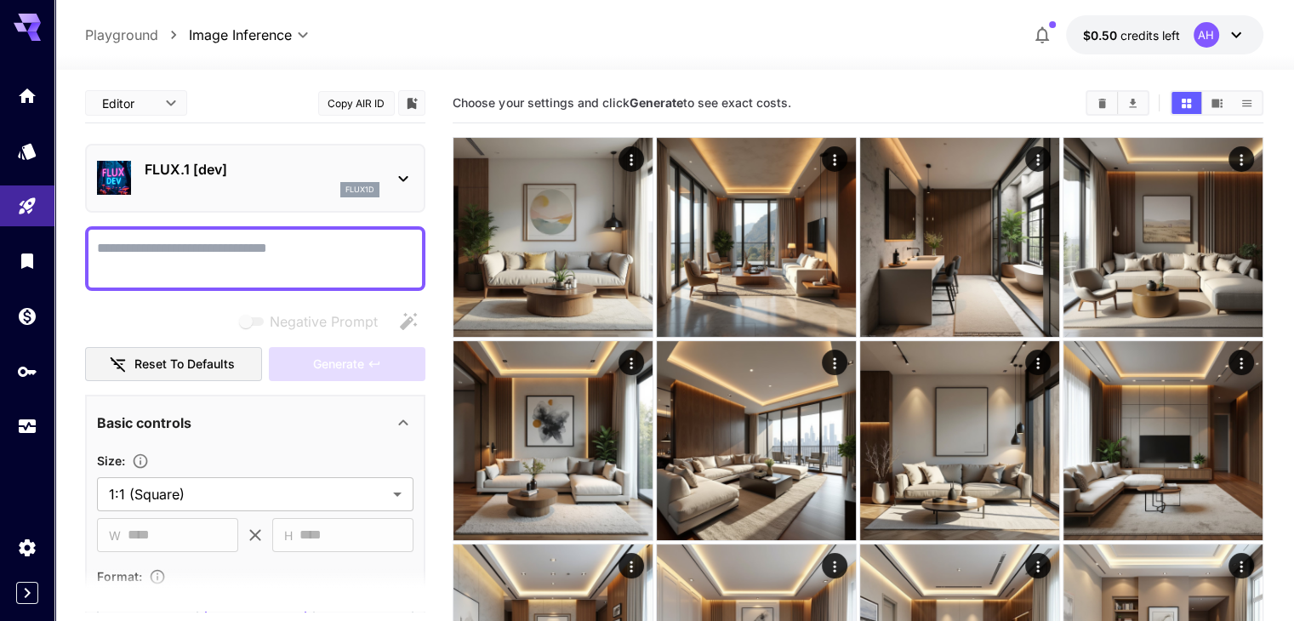
click at [235, 246] on textarea "Negative Prompt" at bounding box center [255, 258] width 316 height 41
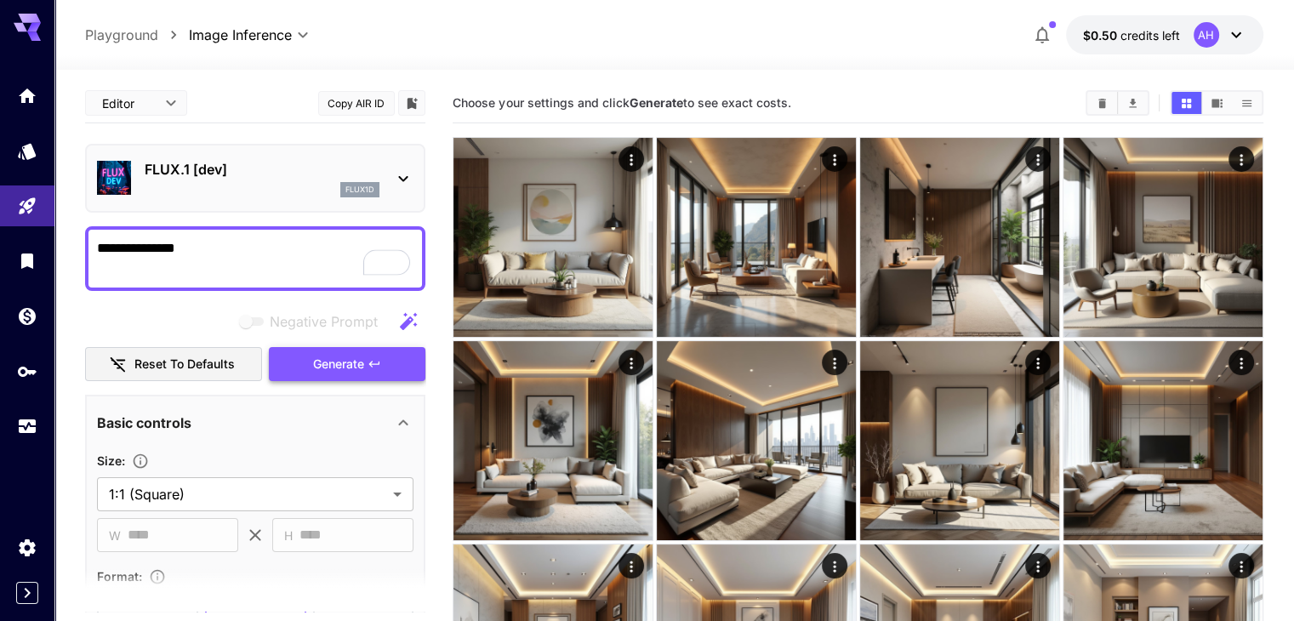
type textarea "**********"
click at [354, 365] on span "Generate" at bounding box center [338, 364] width 51 height 21
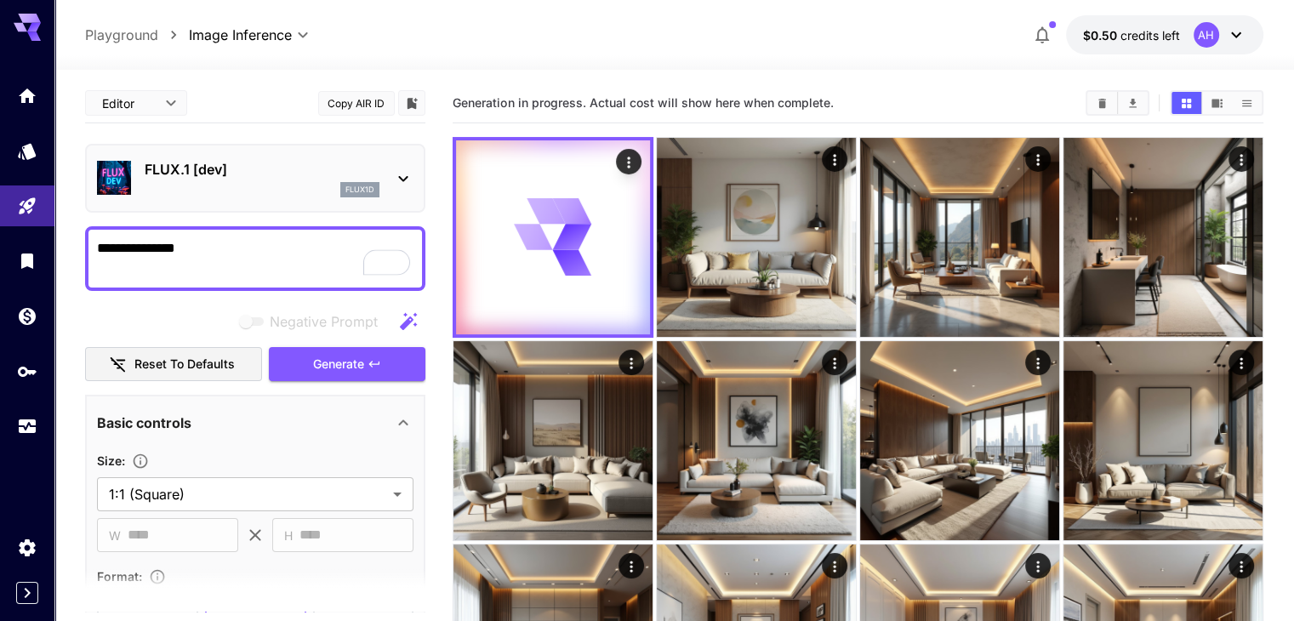
click at [381, 181] on div "FLUX.1 [dev] flux1d" at bounding box center [255, 178] width 316 height 52
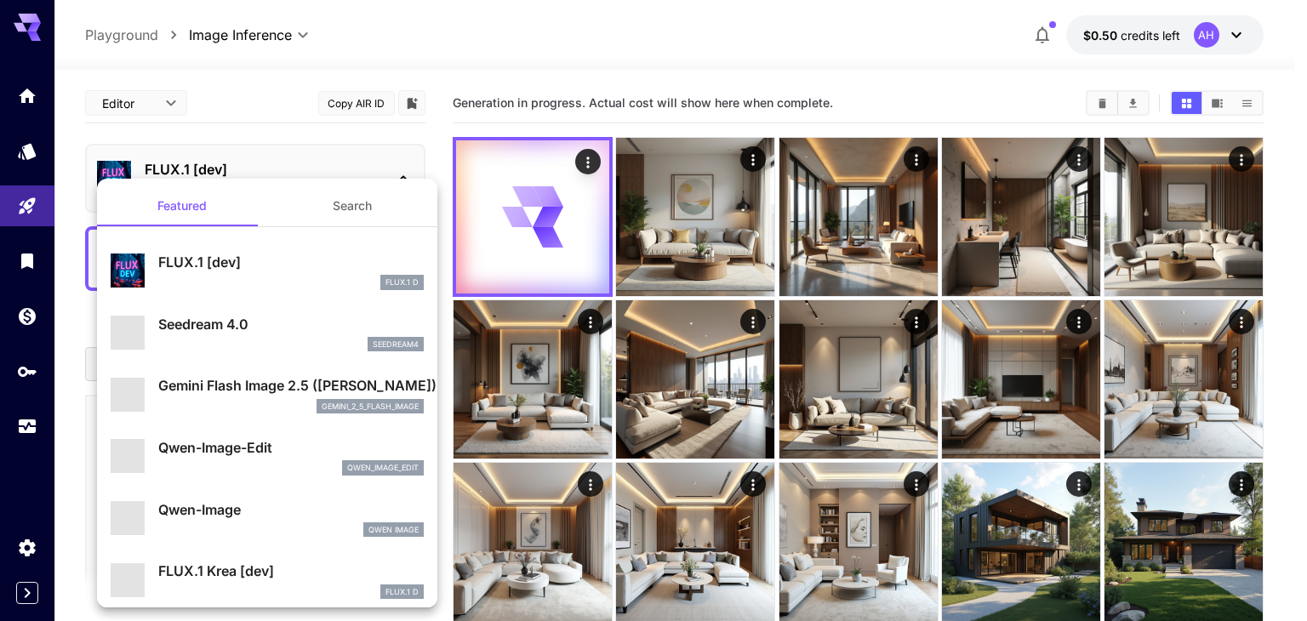
click at [344, 202] on button "Search" at bounding box center [352, 205] width 170 height 41
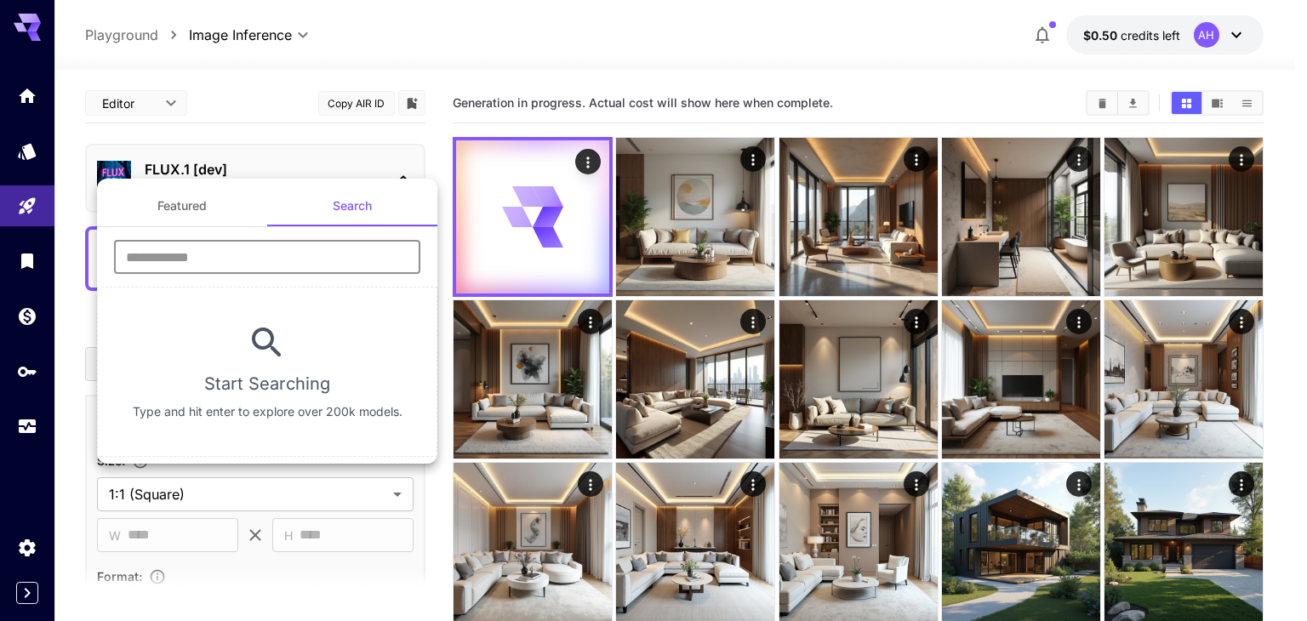
click at [227, 267] on input "text" at bounding box center [267, 257] width 306 height 34
type input "********"
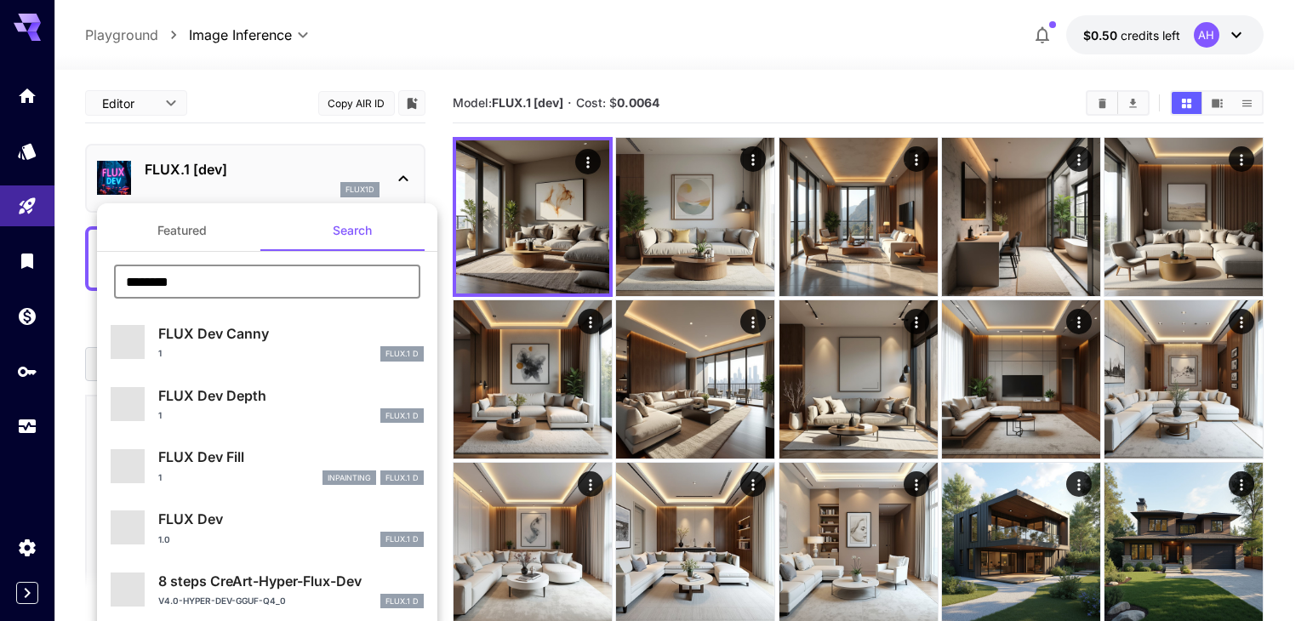
click at [242, 535] on div "1.0 FLUX.1 D" at bounding box center [290, 539] width 265 height 15
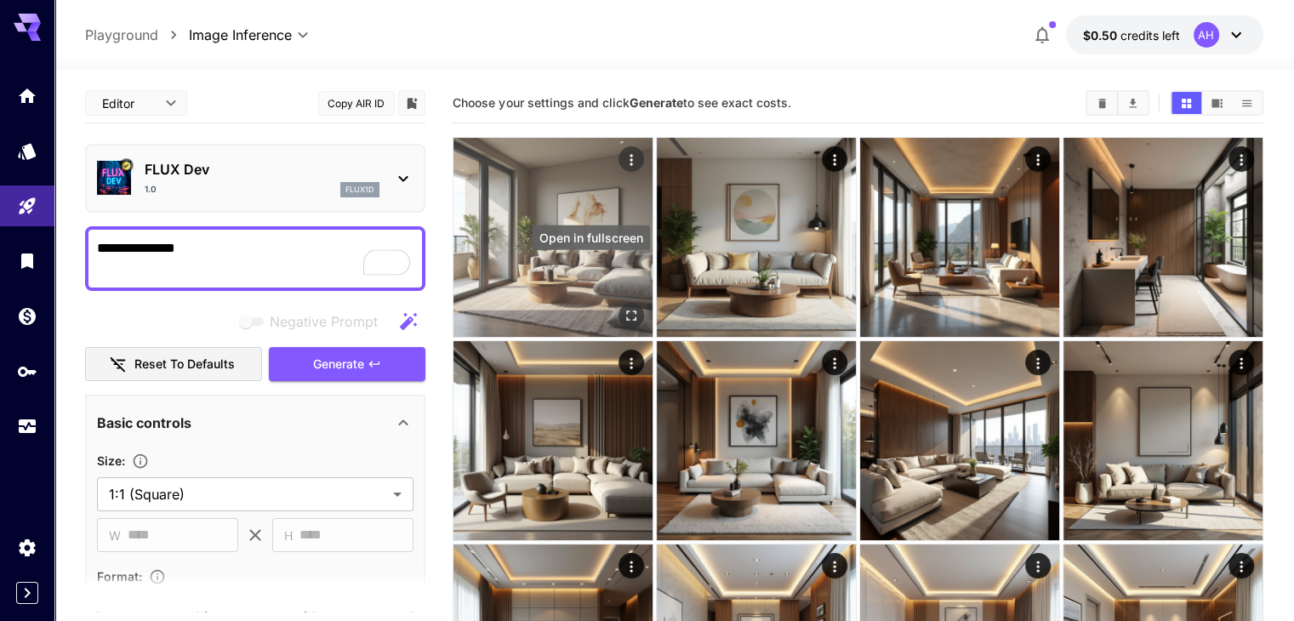
click at [623, 307] on icon "Open in fullscreen" at bounding box center [631, 315] width 17 height 17
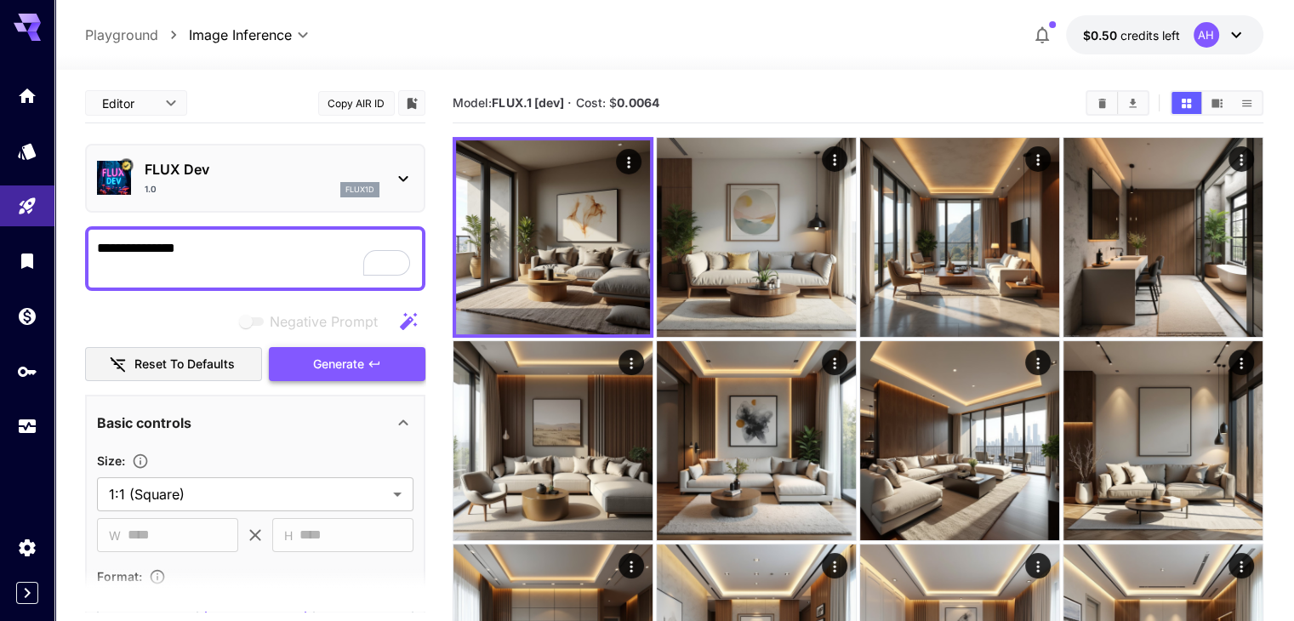
click at [350, 368] on span "Generate" at bounding box center [338, 364] width 51 height 21
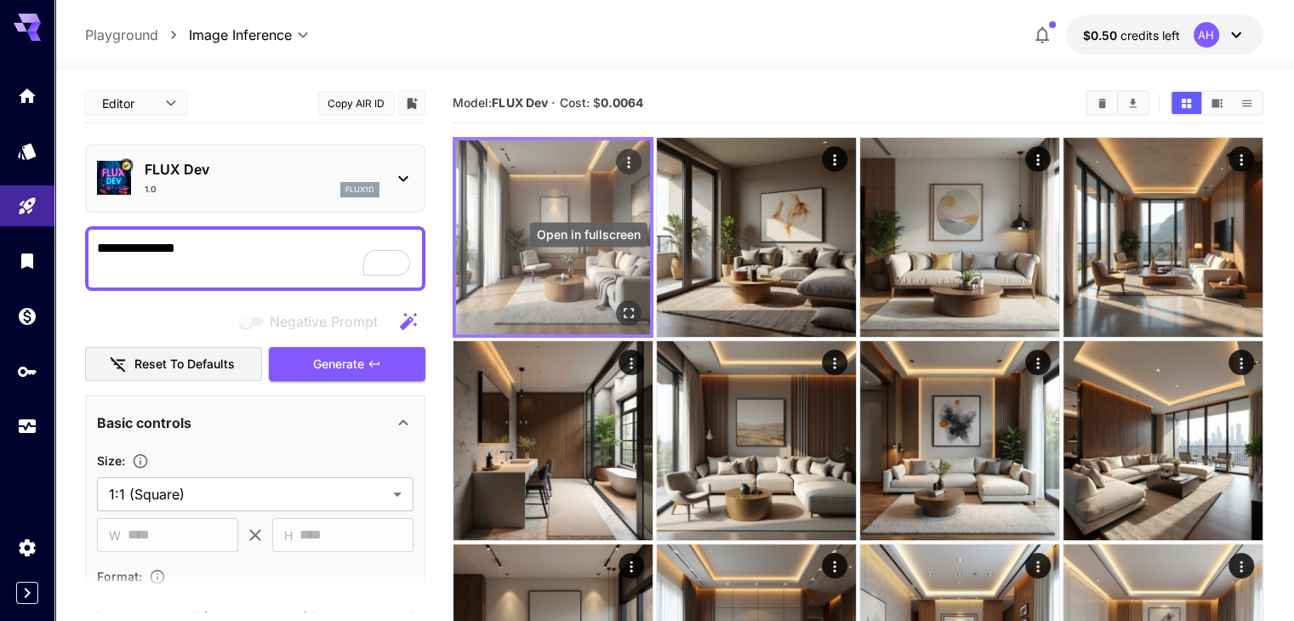
click at [624, 308] on icon "Open in fullscreen" at bounding box center [629, 313] width 10 height 10
click at [620, 305] on icon "Open in fullscreen" at bounding box center [628, 313] width 17 height 17
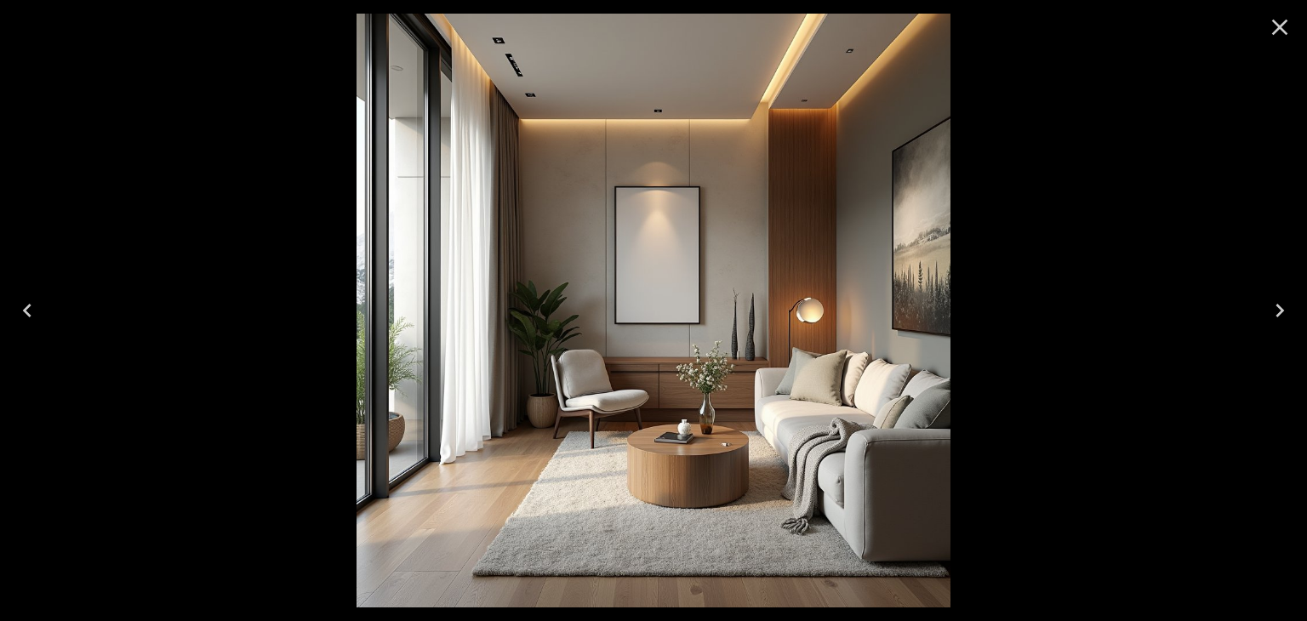
click at [1279, 29] on icon "Close" at bounding box center [1279, 27] width 27 height 27
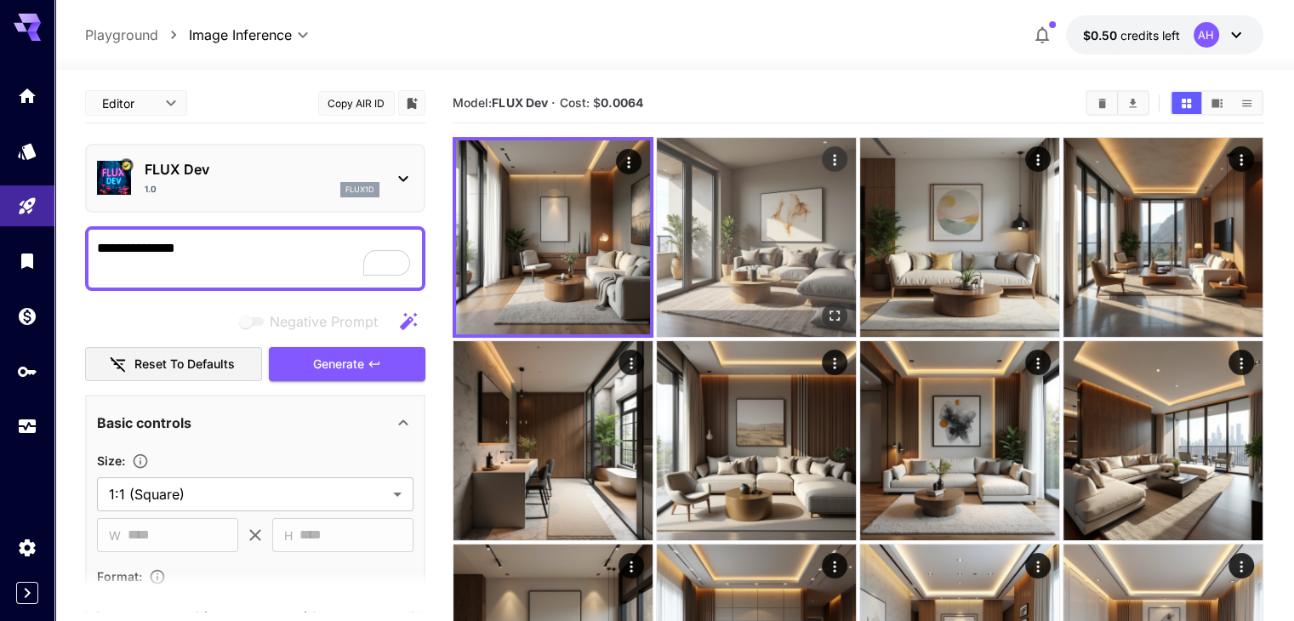
click at [826, 307] on icon "Open in fullscreen" at bounding box center [834, 315] width 17 height 17
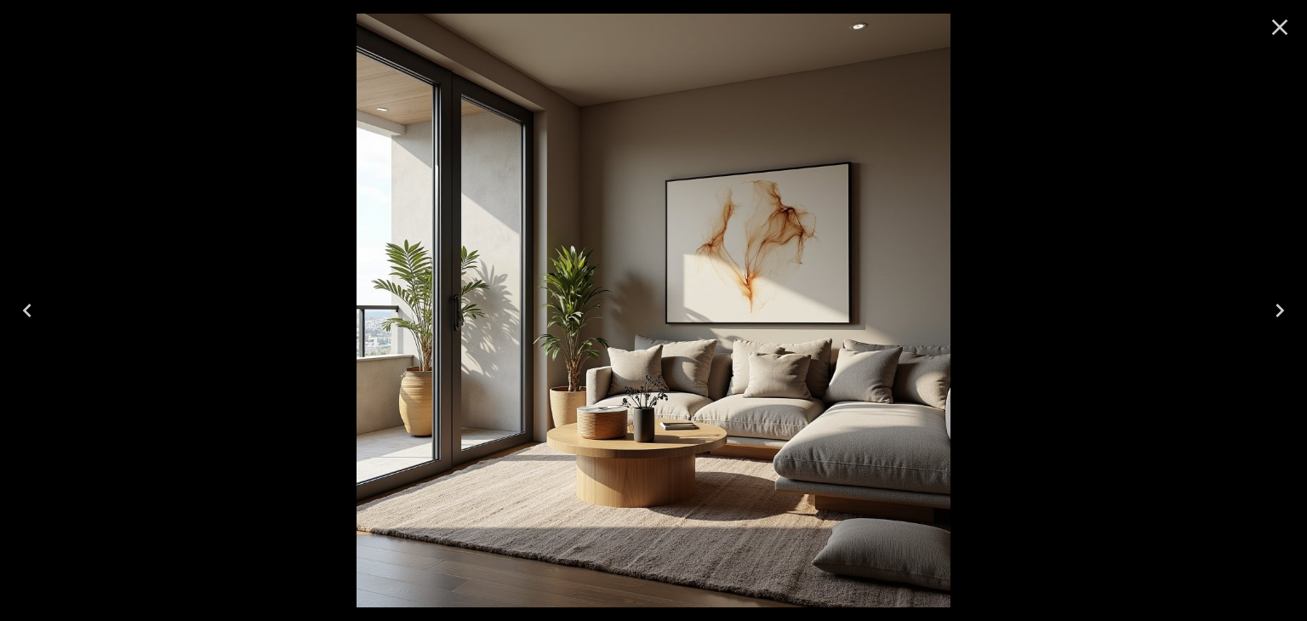
click at [1150, 238] on div at bounding box center [653, 310] width 1307 height 621
click at [1276, 35] on icon "Close" at bounding box center [1279, 27] width 27 height 27
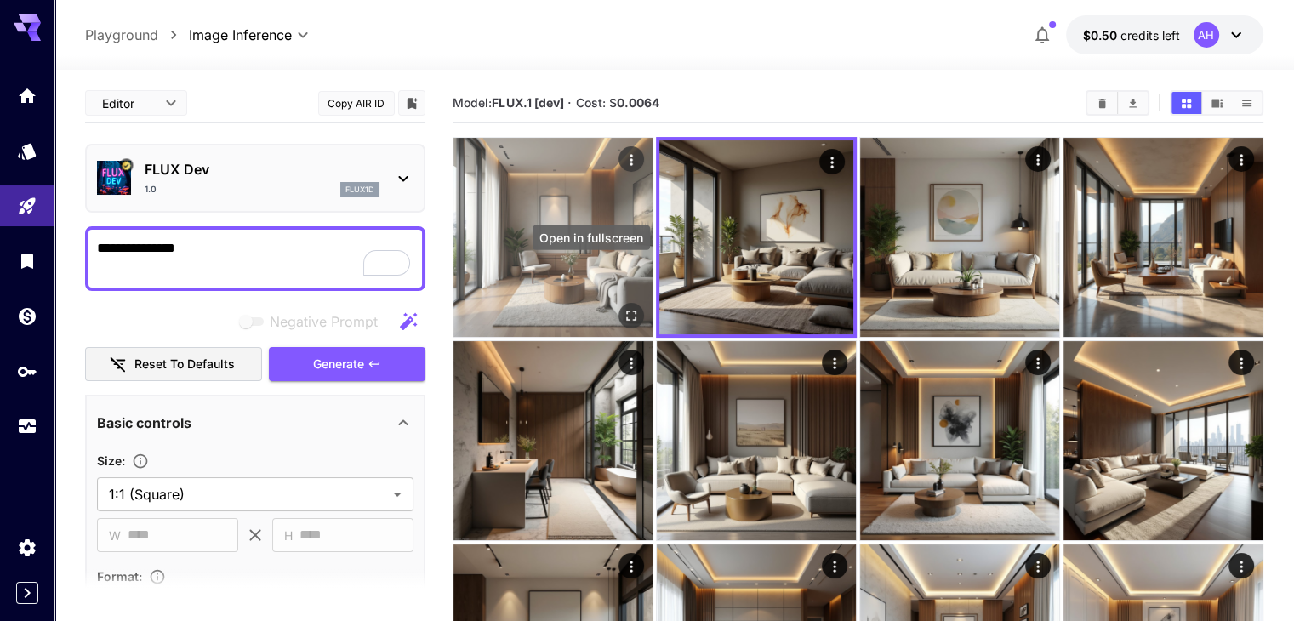
click at [623, 307] on icon "Open in fullscreen" at bounding box center [631, 315] width 17 height 17
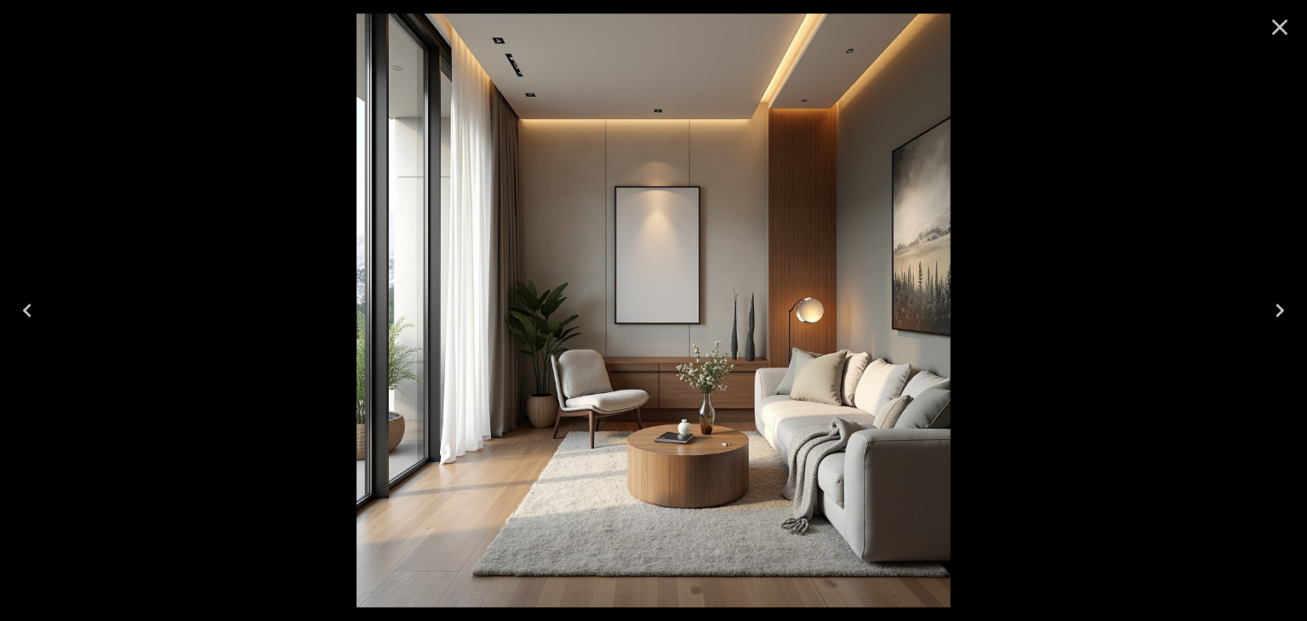
drag, startPoint x: 1273, startPoint y: 25, endPoint x: 903, endPoint y: 208, distance: 413.2
click at [1273, 25] on icon "Close" at bounding box center [1279, 27] width 27 height 27
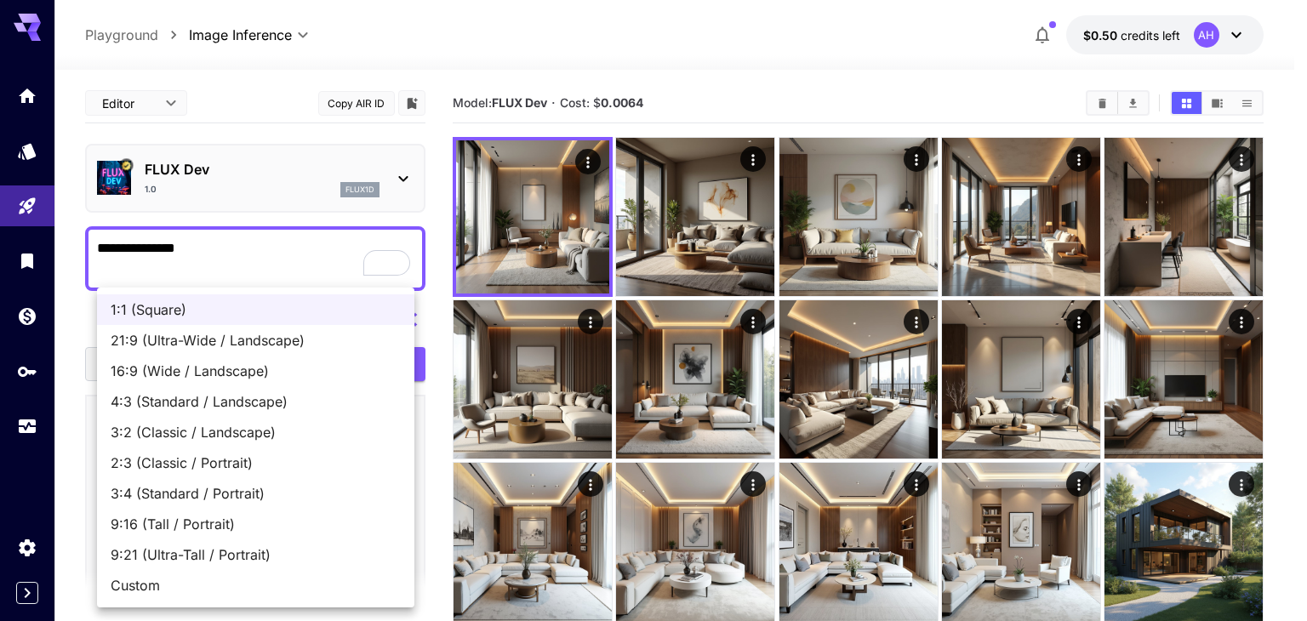
click at [220, 402] on span "4:3 (Standard / Landscape)" at bounding box center [256, 401] width 290 height 20
type input "**********"
type input "****"
type input "***"
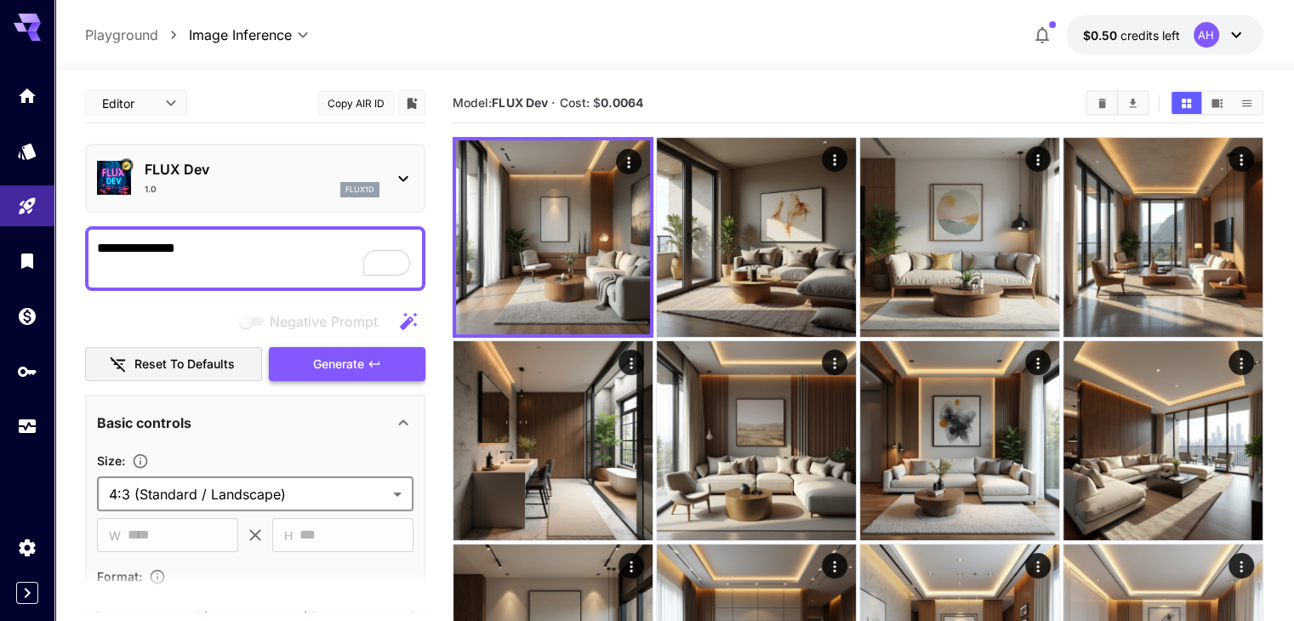
click at [355, 370] on span "Generate" at bounding box center [338, 364] width 51 height 21
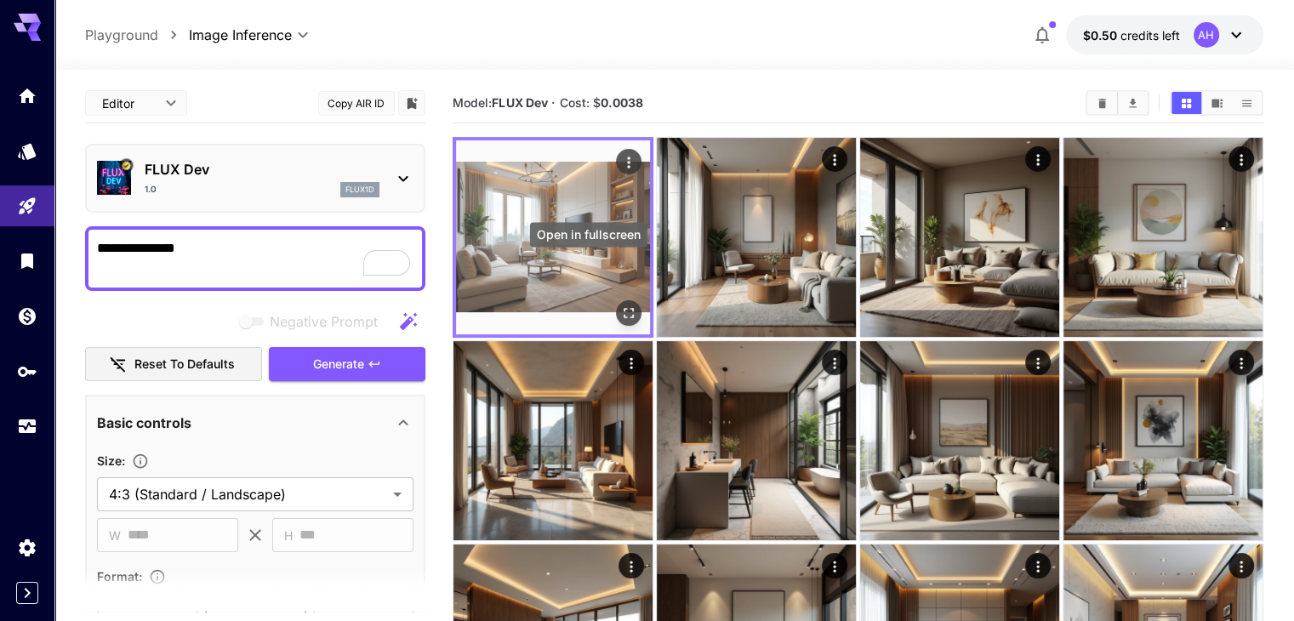
click at [620, 305] on icon "Open in fullscreen" at bounding box center [628, 313] width 17 height 17
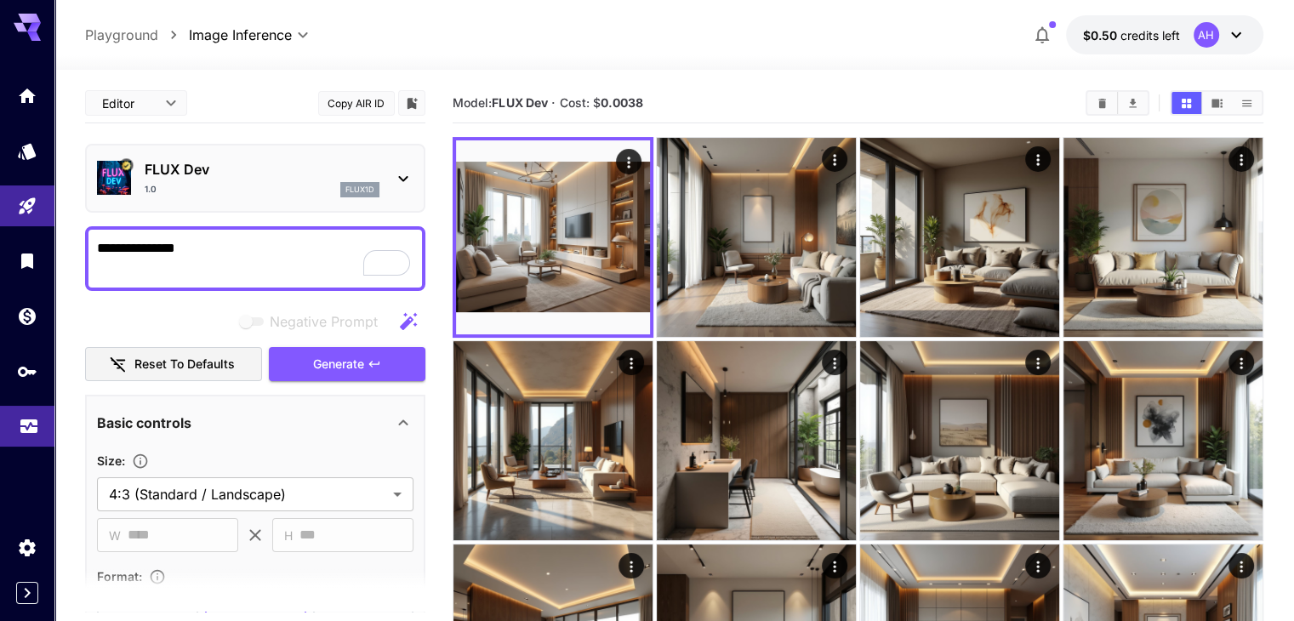
click at [27, 432] on icon "Usage" at bounding box center [29, 422] width 20 height 20
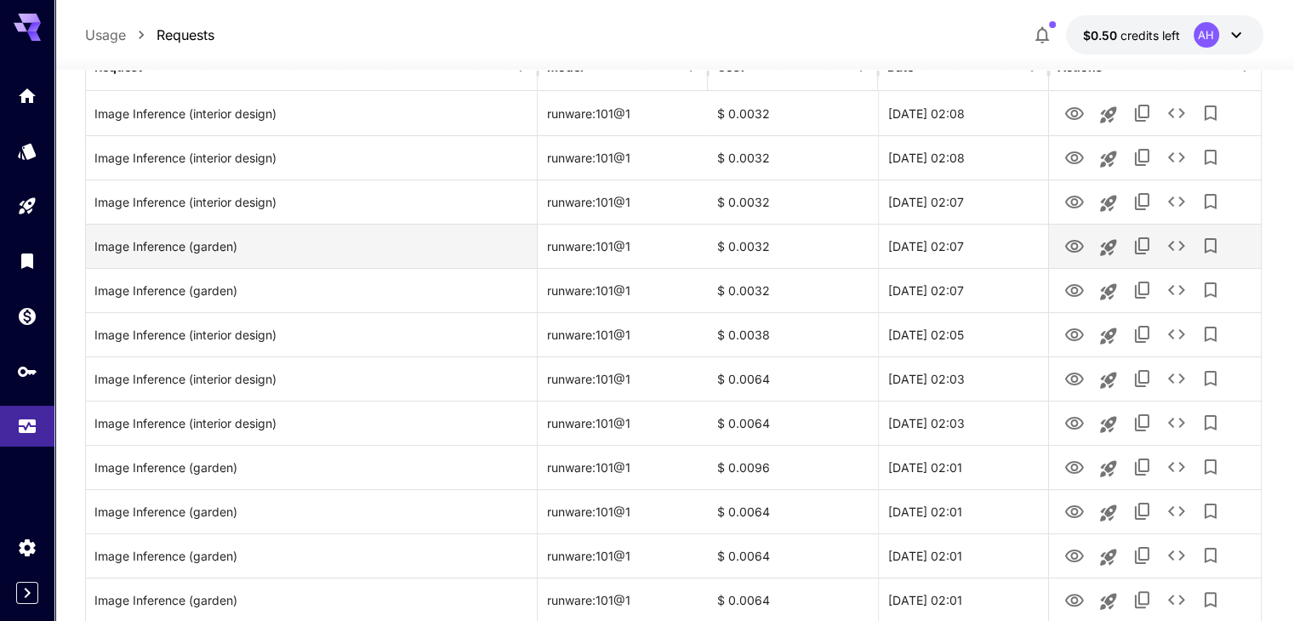
scroll to position [255, 0]
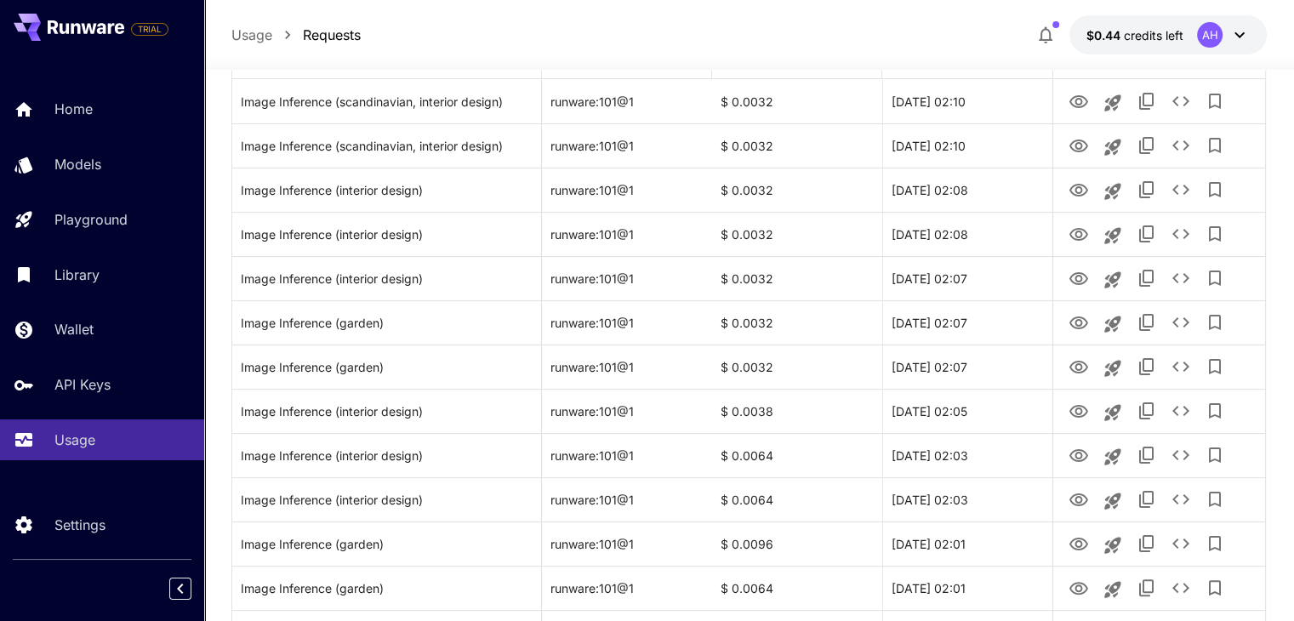
scroll to position [255, 0]
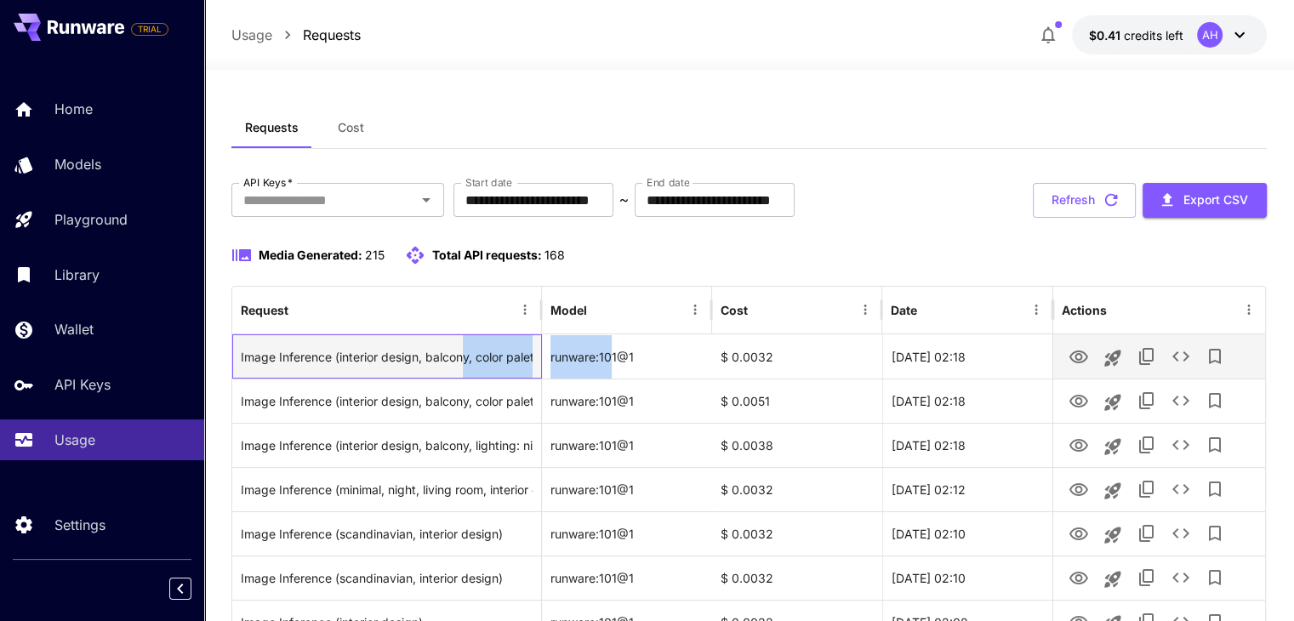
drag, startPoint x: 463, startPoint y: 356, endPoint x: 611, endPoint y: 356, distance: 148.0
click at [611, 356] on div "Image Inference (interior design, balcony, color palette: jewel tones) runware:…" at bounding box center [748, 356] width 1033 height 44
